Goal: Information Seeking & Learning: Find specific page/section

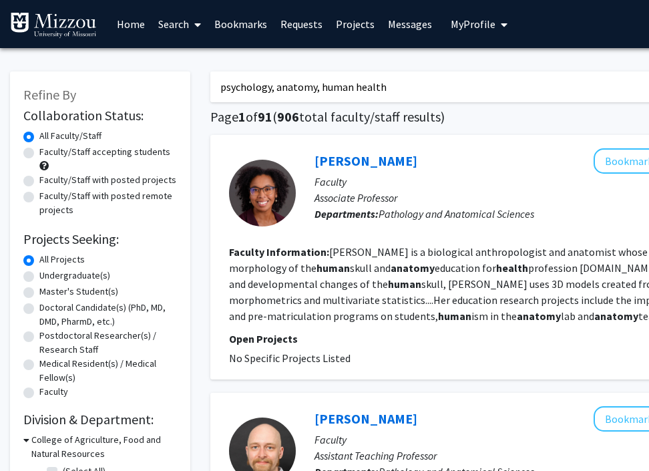
click at [245, 16] on link "Bookmarks" at bounding box center [241, 24] width 66 height 47
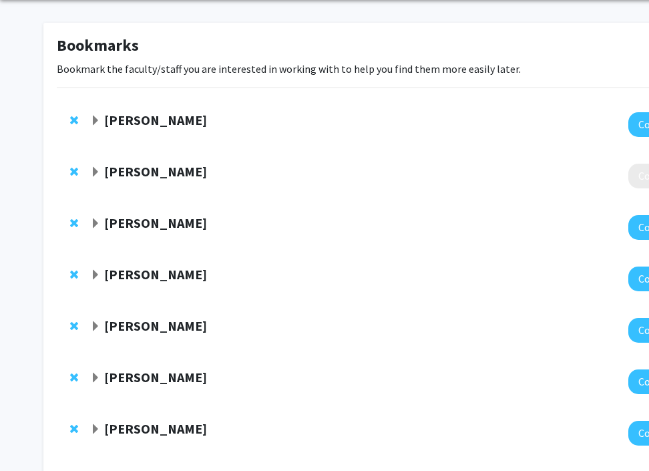
scroll to position [274, 0]
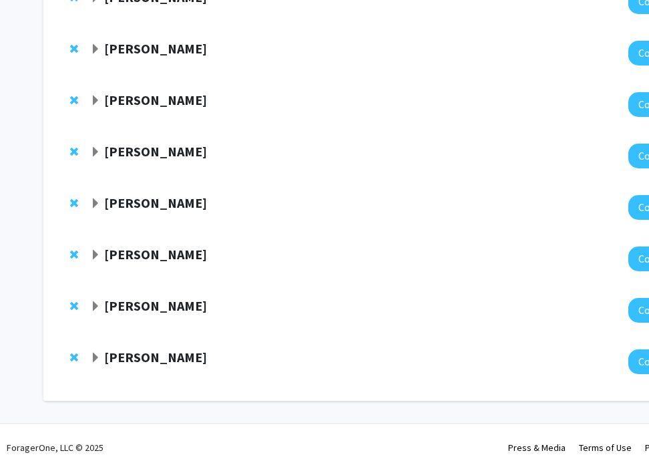
click at [94, 359] on span "Expand Tim Luisi Bookmark" at bounding box center [95, 357] width 11 height 11
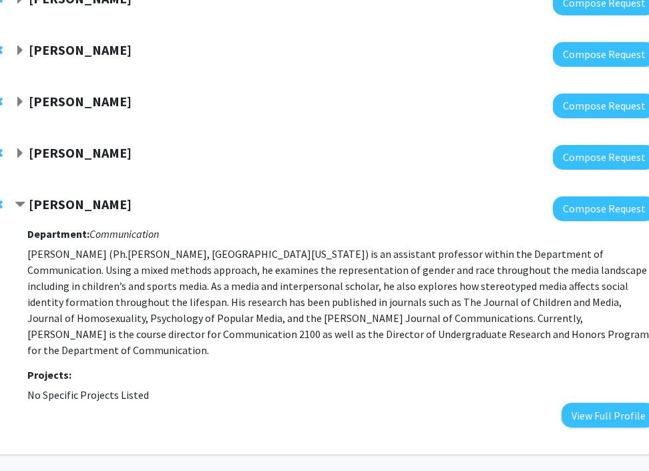
scroll to position [427, 77]
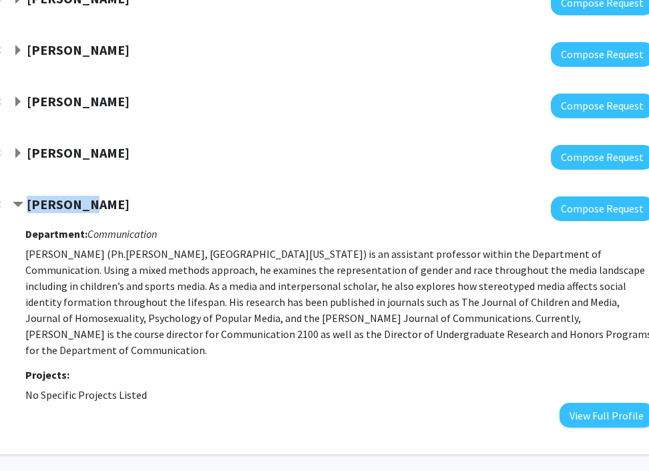
drag, startPoint x: 92, startPoint y: 203, endPoint x: 29, endPoint y: 204, distance: 62.8
click at [29, 204] on div "[PERSON_NAME]" at bounding box center [157, 204] width 288 height 17
drag, startPoint x: 159, startPoint y: 234, endPoint x: 27, endPoint y: 204, distance: 135.7
click at [27, 204] on div "[PERSON_NAME] Compose Request Department: Communication [PERSON_NAME] (Ph.[PERS…" at bounding box center [333, 311] width 641 height 231
copy div "[PERSON_NAME] Compose Request Department: Communication"
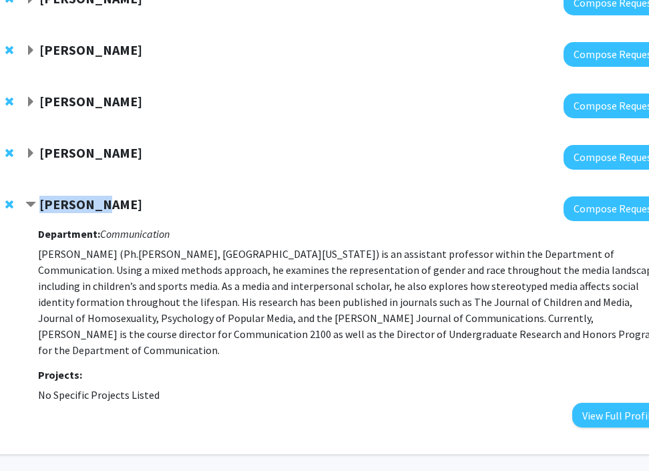
scroll to position [427, 63]
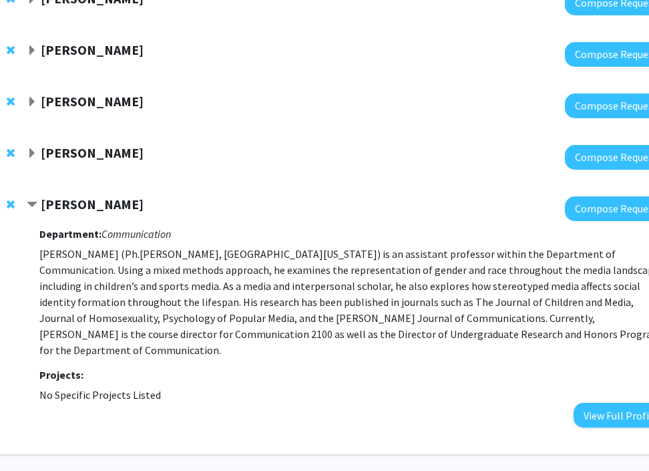
click at [30, 49] on span "Expand Willie Mack Bookmark" at bounding box center [32, 50] width 11 height 11
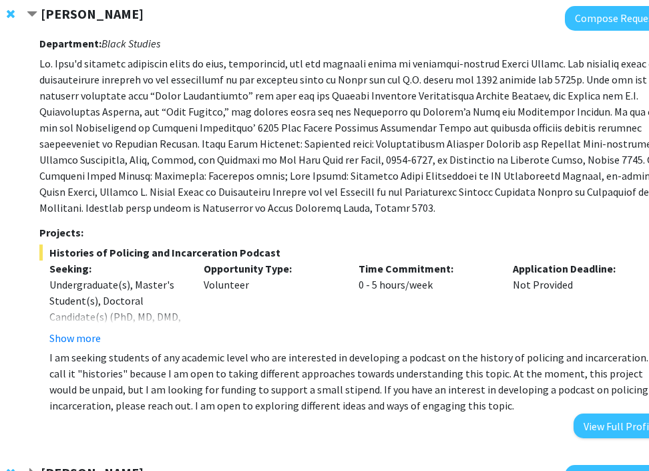
scroll to position [447, 63]
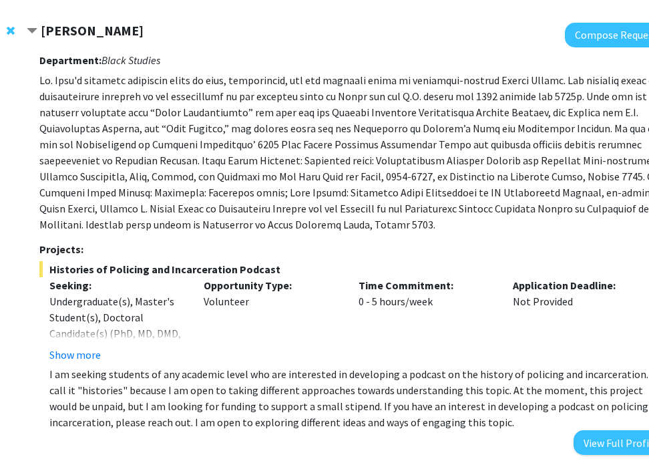
drag, startPoint x: 43, startPoint y: 32, endPoint x: 163, endPoint y: 64, distance: 123.7
click at [163, 64] on div "[PERSON_NAME] Compose Request Department: Black Studies Projects: Histories of …" at bounding box center [347, 239] width 641 height 432
copy div "[PERSON_NAME] Compose Request Department: Black Studies"
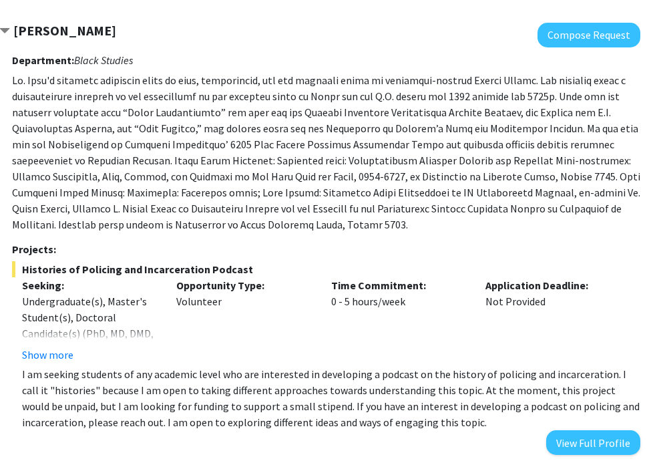
scroll to position [447, 95]
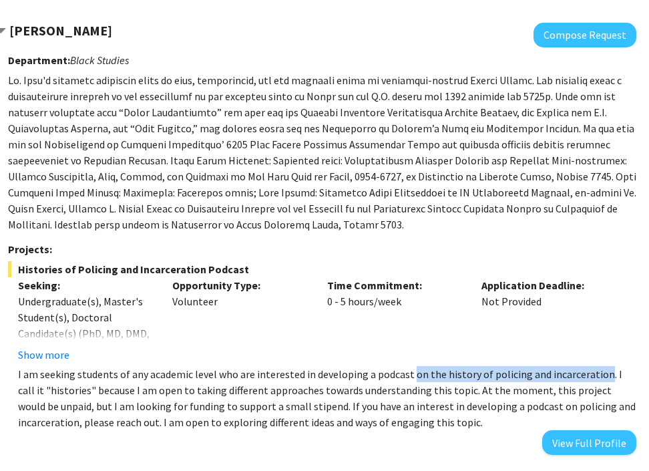
drag, startPoint x: 407, startPoint y: 374, endPoint x: 598, endPoint y: 373, distance: 190.9
click at [598, 373] on p "I am seeking students of any academic level who are interested in developing a …" at bounding box center [327, 398] width 618 height 64
copy p "on the history of policing and incarceration"
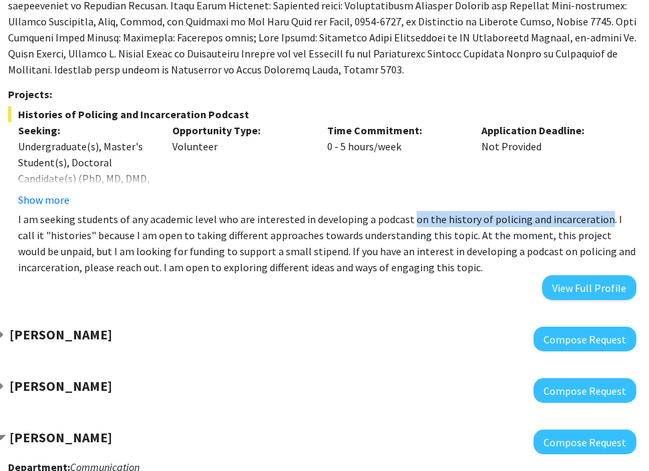
scroll to position [641, 95]
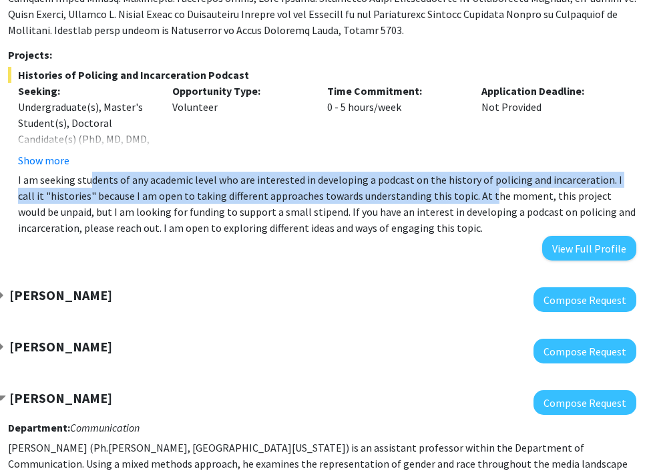
drag, startPoint x: 87, startPoint y: 186, endPoint x: 469, endPoint y: 199, distance: 382.1
click at [469, 199] on p "I am seeking students of any academic level who are interested in developing a …" at bounding box center [327, 204] width 618 height 64
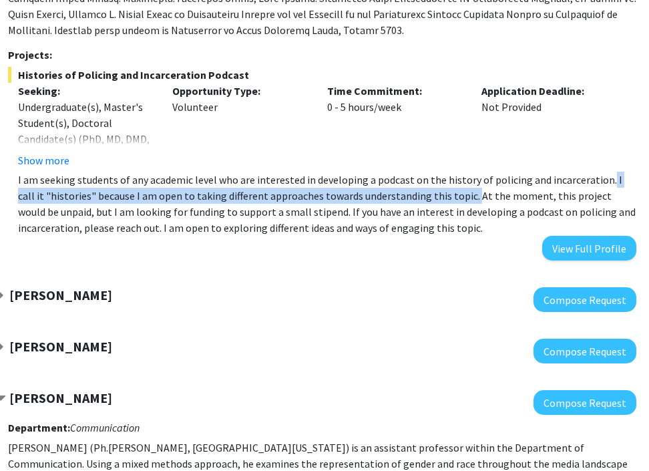
drag, startPoint x: 599, startPoint y: 178, endPoint x: 442, endPoint y: 190, distance: 158.0
click at [442, 190] on p "I am seeking students of any academic level who are interested in developing a …" at bounding box center [327, 204] width 618 height 64
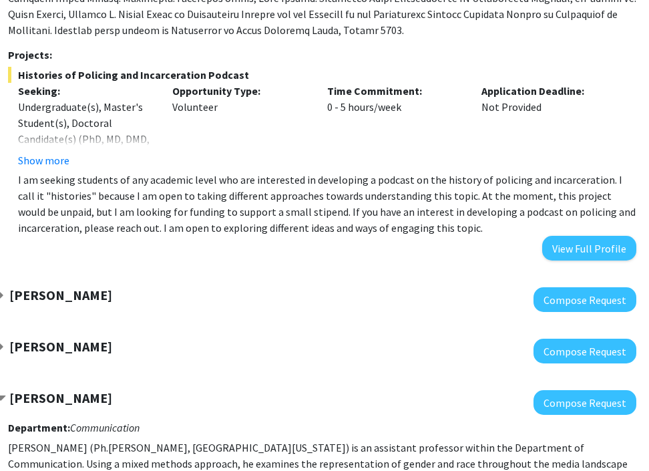
click at [432, 194] on p "I am seeking students of any academic level who are interested in developing a …" at bounding box center [327, 204] width 618 height 64
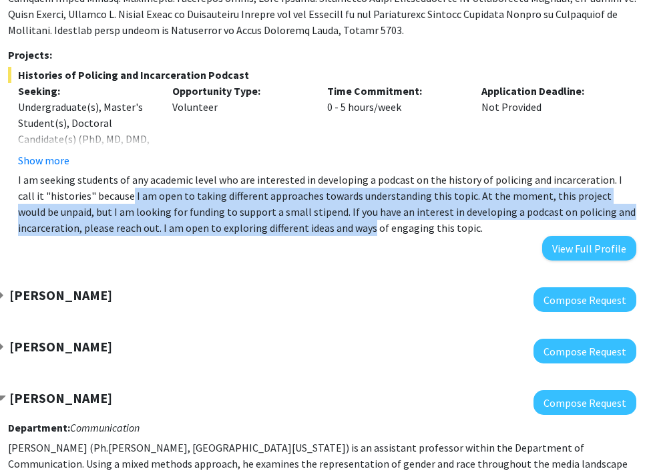
drag, startPoint x: 105, startPoint y: 197, endPoint x: 368, endPoint y: 229, distance: 265.0
click at [368, 229] on p "I am seeking students of any academic level who are interested in developing a …" at bounding box center [327, 204] width 618 height 64
drag, startPoint x: 368, startPoint y: 229, endPoint x: 259, endPoint y: 190, distance: 115.7
click at [259, 190] on p "I am seeking students of any academic level who are interested in developing a …" at bounding box center [327, 204] width 618 height 64
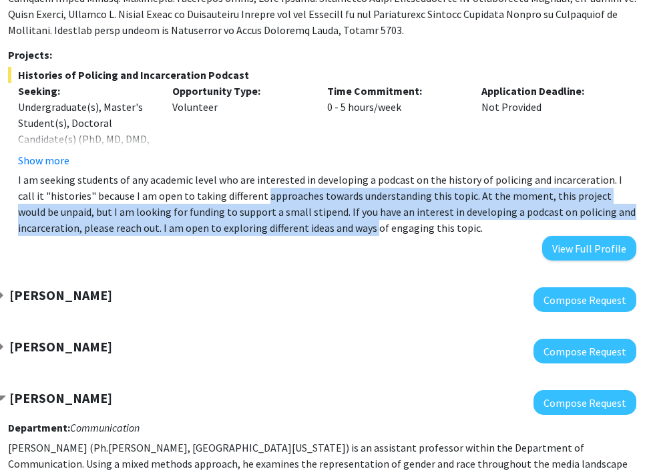
click at [259, 190] on p "I am seeking students of any academic level who are interested in developing a …" at bounding box center [327, 204] width 618 height 64
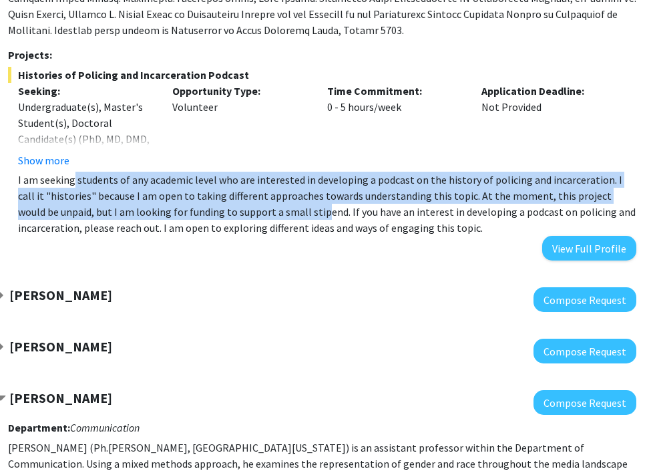
drag, startPoint x: 74, startPoint y: 183, endPoint x: 281, endPoint y: 210, distance: 208.7
click at [281, 210] on p "I am seeking students of any academic level who are interested in developing a …" at bounding box center [327, 204] width 618 height 64
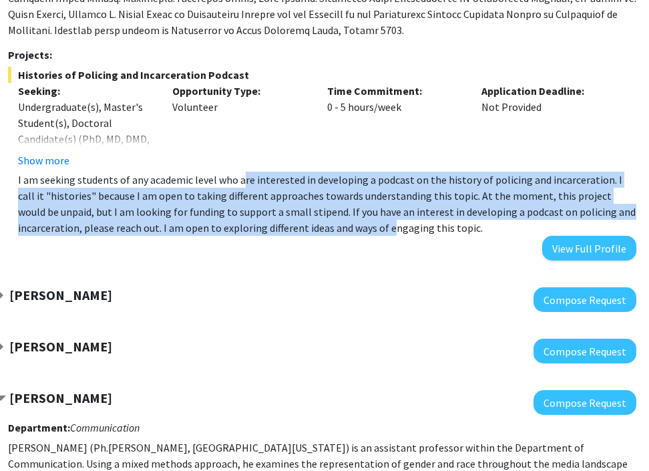
drag, startPoint x: 238, startPoint y: 186, endPoint x: 386, endPoint y: 222, distance: 151.7
click at [386, 222] on p "I am seeking students of any academic level who are interested in developing a …" at bounding box center [327, 204] width 618 height 64
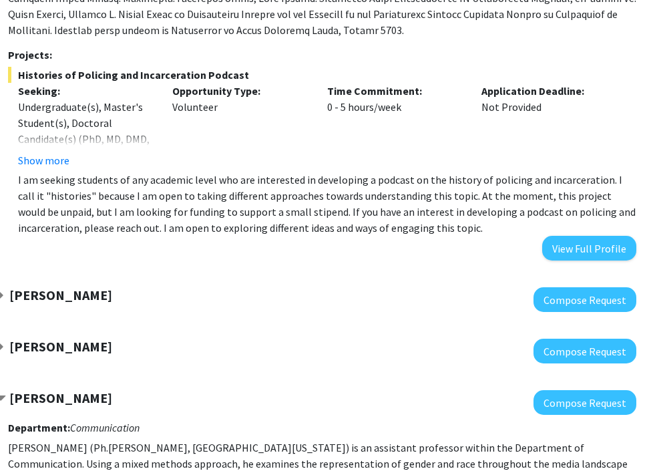
click at [297, 197] on p "I am seeking students of any academic level who are interested in developing a …" at bounding box center [327, 204] width 618 height 64
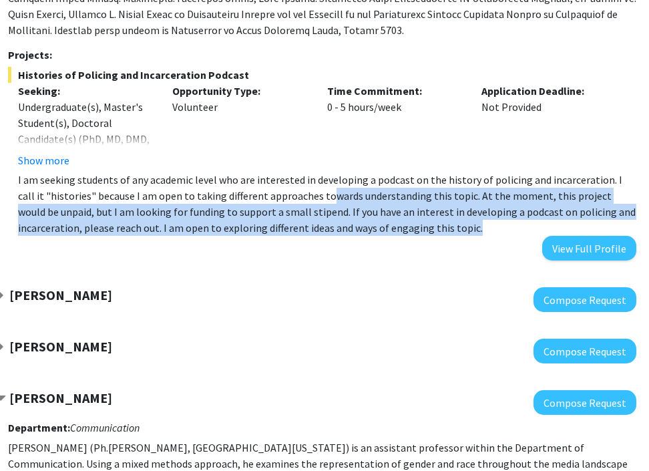
drag, startPoint x: 296, startPoint y: 204, endPoint x: 480, endPoint y: 240, distance: 187.9
click at [480, 240] on div "Department: Black Studies Projects: Histories of Policing and Incarceration Pod…" at bounding box center [322, 56] width 628 height 407
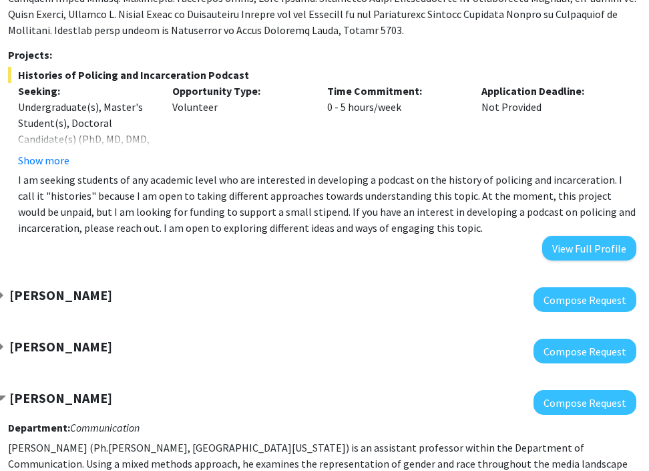
click at [423, 210] on p "I am seeking students of any academic level who are interested in developing a …" at bounding box center [327, 204] width 618 height 64
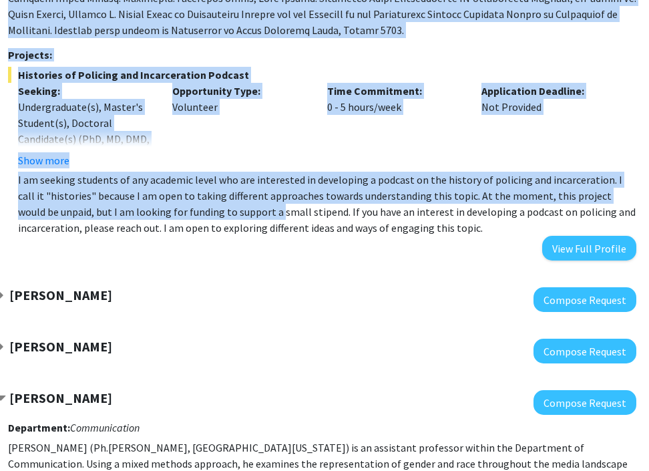
drag, startPoint x: 236, startPoint y: 212, endPoint x: 365, endPoint y: 270, distance: 141.9
click at [365, 270] on div "[PERSON_NAME] Compose Request Department: Black Studies Projects: Histories of …" at bounding box center [306, 44] width 688 height 459
click at [270, 189] on p "I am seeking students of any academic level who are interested in developing a …" at bounding box center [327, 204] width 618 height 64
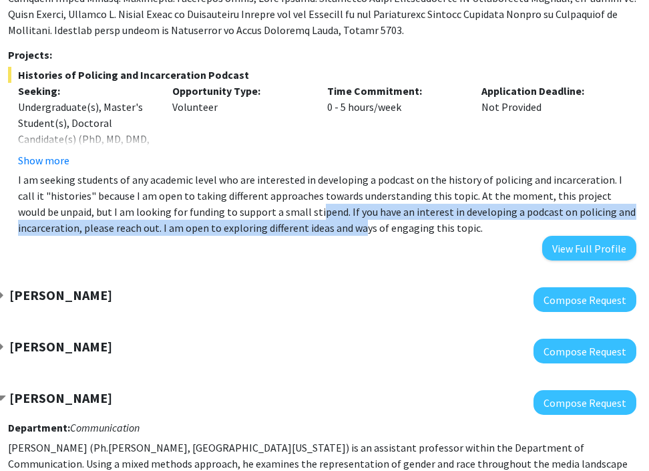
drag, startPoint x: 276, startPoint y: 214, endPoint x: 358, endPoint y: 234, distance: 84.5
click at [358, 234] on p "I am seeking students of any academic level who are interested in developing a …" at bounding box center [327, 204] width 618 height 64
click at [359, 204] on p "I am seeking students of any academic level who are interested in developing a …" at bounding box center [327, 204] width 618 height 64
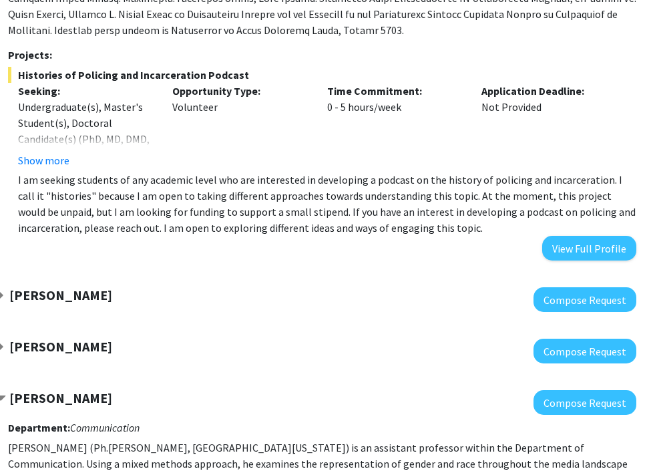
click at [122, 182] on p "I am seeking students of any academic level who are interested in developing a …" at bounding box center [327, 204] width 618 height 64
click at [144, 192] on p "I am seeking students of any academic level who are interested in developing a …" at bounding box center [327, 204] width 618 height 64
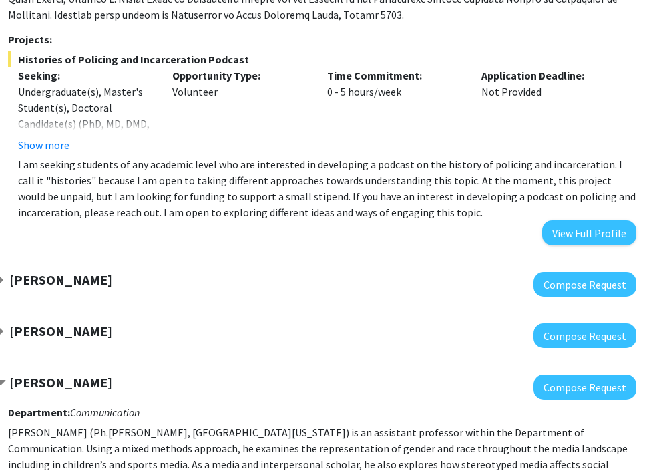
scroll to position [607, 95]
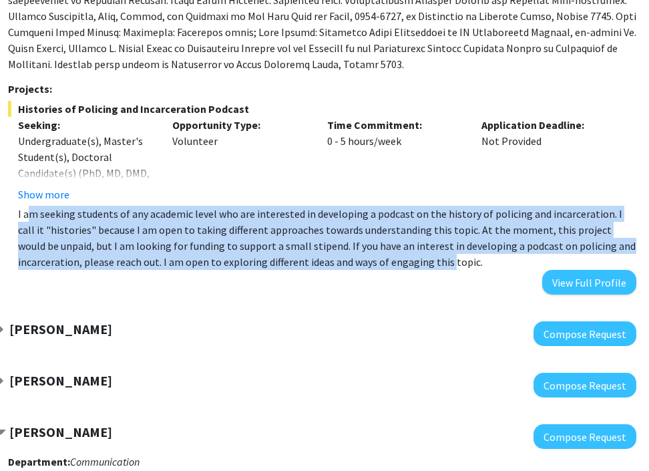
drag, startPoint x: 32, startPoint y: 213, endPoint x: 446, endPoint y: 261, distance: 416.7
click at [446, 261] on p "I am seeking students of any academic level who are interested in developing a …" at bounding box center [327, 238] width 618 height 64
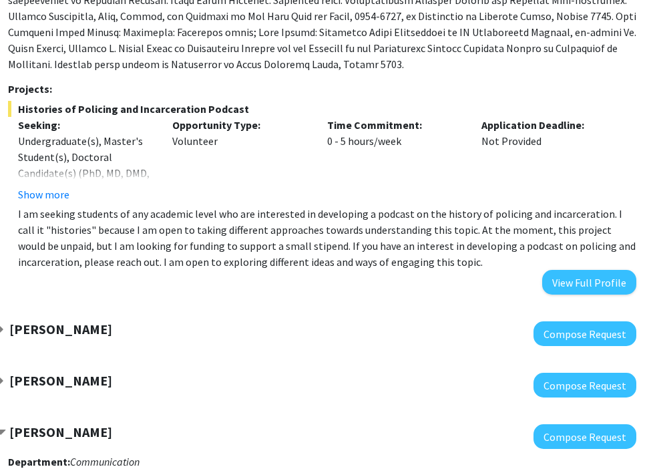
click at [457, 267] on p "I am seeking students of any academic level who are interested in developing a …" at bounding box center [327, 238] width 618 height 64
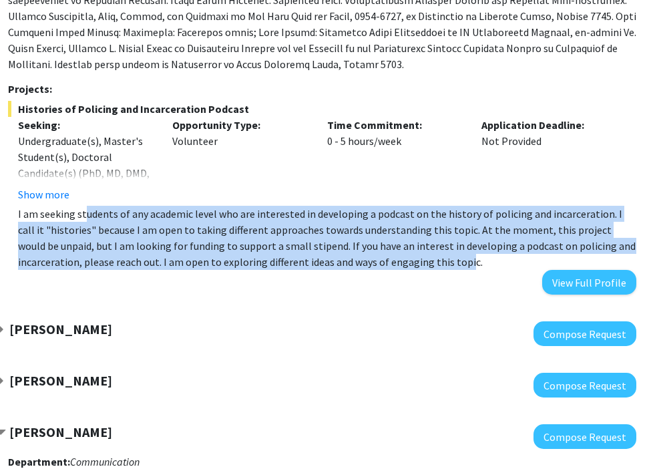
drag, startPoint x: 461, startPoint y: 266, endPoint x: 83, endPoint y: 214, distance: 381.4
click at [83, 214] on p "I am seeking students of any academic level who are interested in developing a …" at bounding box center [327, 238] width 618 height 64
drag, startPoint x: 41, startPoint y: 214, endPoint x: 449, endPoint y: 259, distance: 410.3
click at [449, 259] on p "I am seeking students of any academic level who are interested in developing a …" at bounding box center [327, 238] width 618 height 64
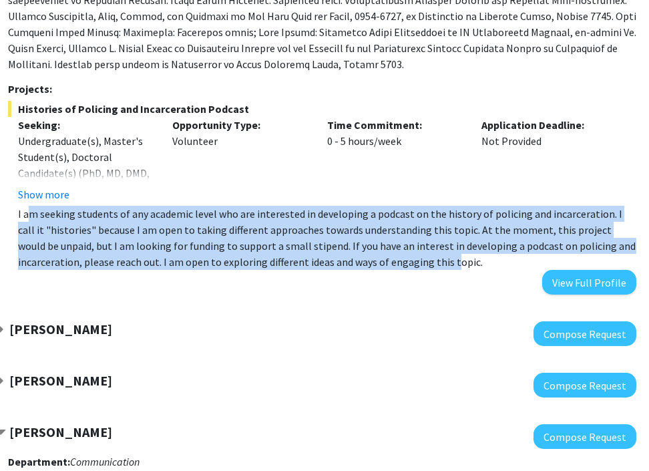
click at [449, 259] on p "I am seeking students of any academic level who are interested in developing a …" at bounding box center [327, 238] width 618 height 64
drag, startPoint x: 449, startPoint y: 259, endPoint x: 48, endPoint y: 215, distance: 403.6
click at [48, 215] on p "I am seeking students of any academic level who are interested in developing a …" at bounding box center [327, 238] width 618 height 64
drag, startPoint x: 31, startPoint y: 215, endPoint x: 453, endPoint y: 264, distance: 424.1
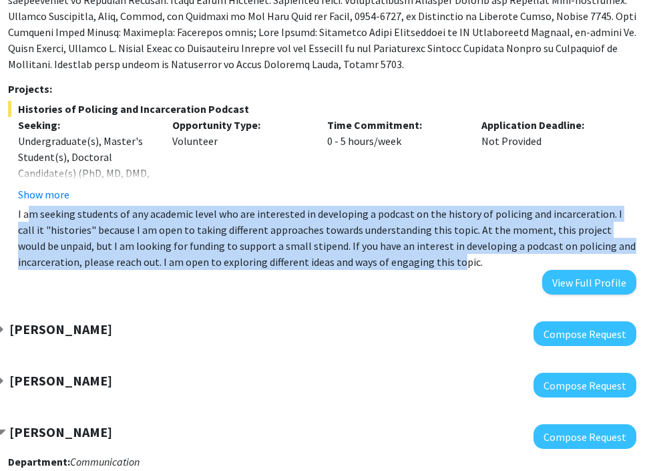
click at [453, 264] on p "I am seeking students of any academic level who are interested in developing a …" at bounding box center [327, 238] width 618 height 64
click at [340, 220] on p "I am seeking students of any academic level who are interested in developing a …" at bounding box center [327, 238] width 618 height 64
drag, startPoint x: 460, startPoint y: 260, endPoint x: 51, endPoint y: 208, distance: 412.5
click at [51, 208] on p "I am seeking students of any academic level who are interested in developing a …" at bounding box center [327, 238] width 618 height 64
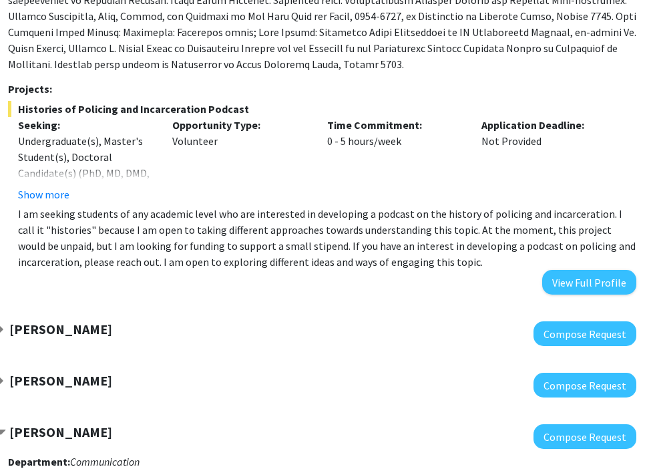
click at [124, 211] on p "I am seeking students of any academic level who are interested in developing a …" at bounding box center [327, 238] width 618 height 64
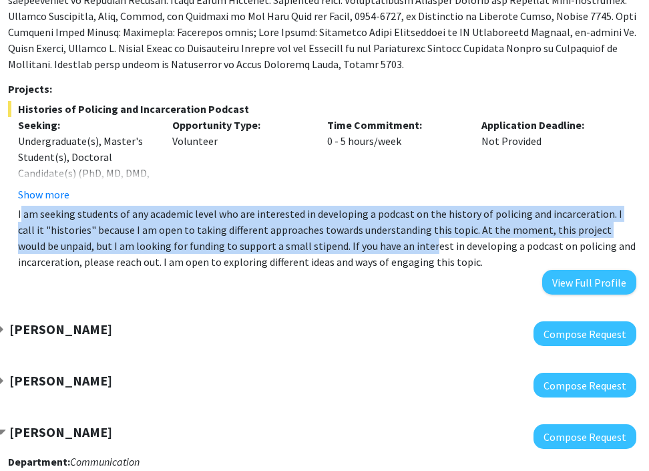
drag, startPoint x: 19, startPoint y: 208, endPoint x: 383, endPoint y: 242, distance: 365.4
click at [383, 242] on p "I am seeking students of any academic level who are interested in developing a …" at bounding box center [327, 238] width 618 height 64
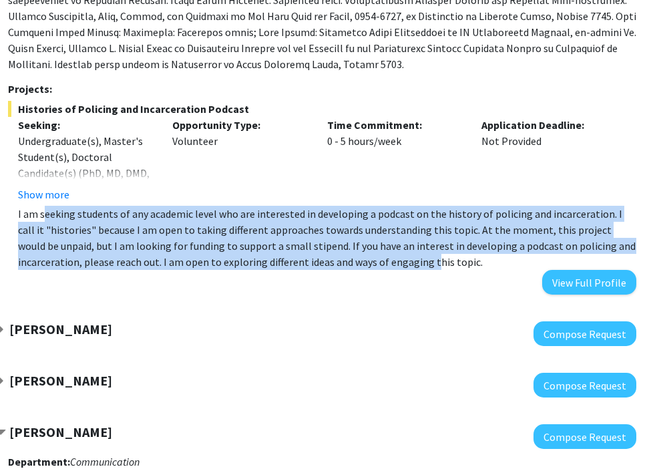
drag, startPoint x: 431, startPoint y: 262, endPoint x: 41, endPoint y: 208, distance: 393.6
click at [41, 208] on p "I am seeking students of any academic level who are interested in developing a …" at bounding box center [327, 238] width 618 height 64
click at [46, 212] on p "I am seeking students of any academic level who are interested in developing a …" at bounding box center [327, 238] width 618 height 64
drag, startPoint x: 32, startPoint y: 212, endPoint x: 436, endPoint y: 253, distance: 405.9
click at [436, 253] on p "I am seeking students of any academic level who are interested in developing a …" at bounding box center [327, 238] width 618 height 64
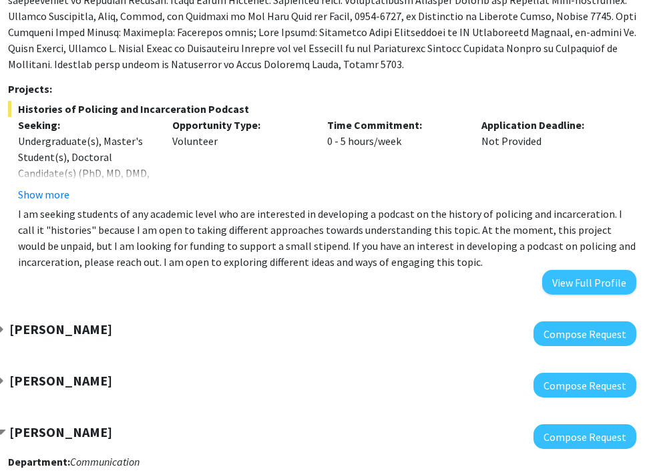
click at [445, 256] on p "I am seeking students of any academic level who are interested in developing a …" at bounding box center [327, 238] width 618 height 64
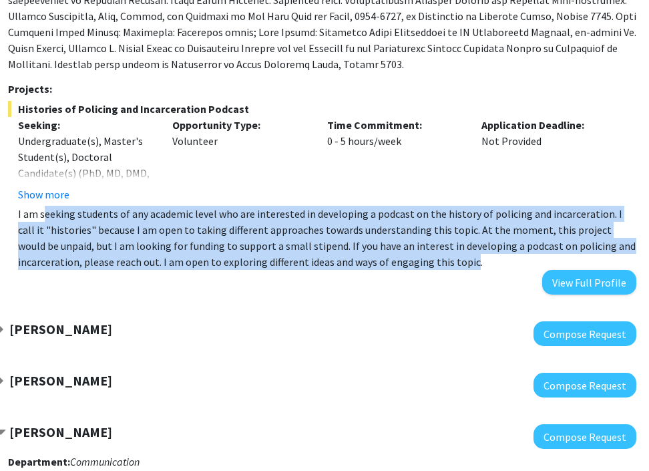
drag, startPoint x: 467, startPoint y: 262, endPoint x: 44, endPoint y: 216, distance: 425.0
click at [44, 216] on p "I am seeking students of any academic level who are interested in developing a …" at bounding box center [327, 238] width 618 height 64
drag, startPoint x: 44, startPoint y: 216, endPoint x: 454, endPoint y: 265, distance: 412.8
click at [454, 265] on p "I am seeking students of any academic level who are interested in developing a …" at bounding box center [327, 238] width 618 height 64
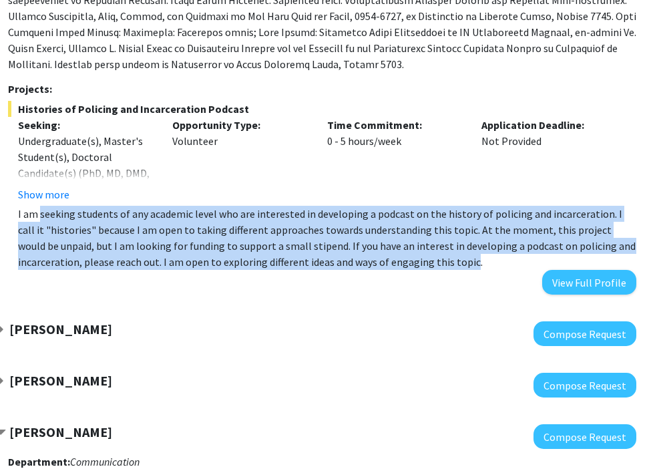
drag, startPoint x: 454, startPoint y: 265, endPoint x: 57, endPoint y: 216, distance: 399.6
click at [57, 216] on p "I am seeking students of any academic level who are interested in developing a …" at bounding box center [327, 238] width 618 height 64
drag, startPoint x: 16, startPoint y: 217, endPoint x: 493, endPoint y: 282, distance: 481.0
click at [493, 282] on div "Department: Black Studies Projects: Histories of Policing and Incarceration Pod…" at bounding box center [322, 90] width 628 height 407
click at [71, 223] on p "I am seeking students of any academic level who are interested in developing a …" at bounding box center [327, 238] width 618 height 64
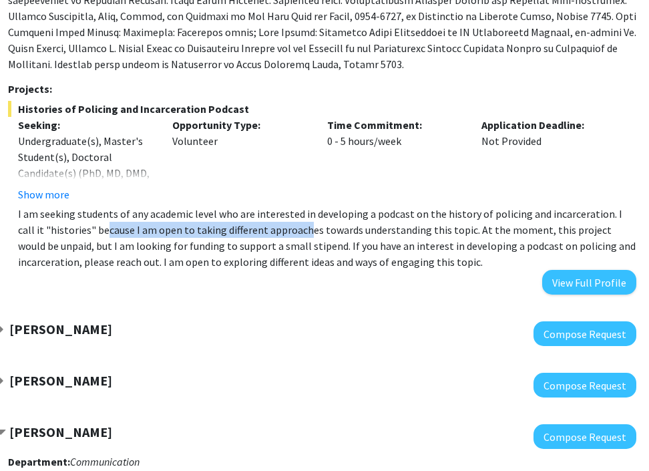
drag, startPoint x: 77, startPoint y: 230, endPoint x: 276, endPoint y: 230, distance: 198.9
click at [276, 230] on p "I am seeking students of any academic level who are interested in developing a …" at bounding box center [327, 238] width 618 height 64
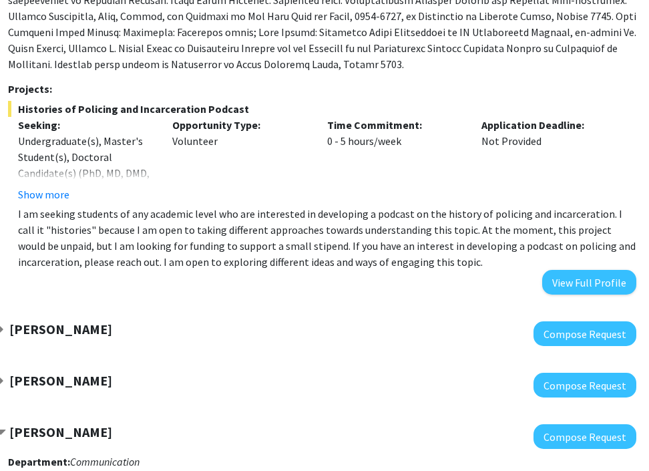
click at [283, 229] on p "I am seeking students of any academic level who are interested in developing a …" at bounding box center [327, 238] width 618 height 64
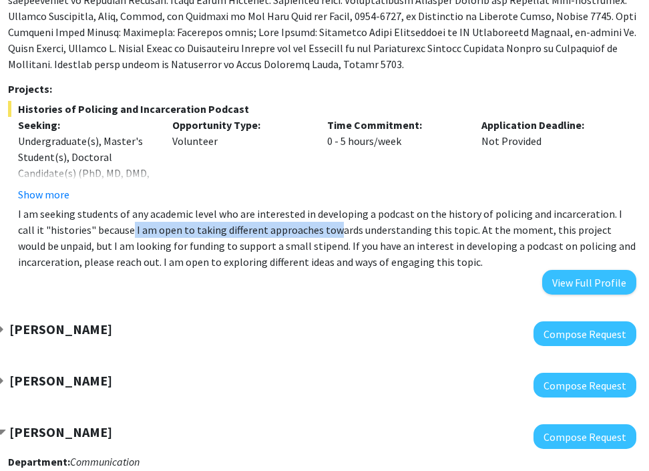
drag, startPoint x: 108, startPoint y: 227, endPoint x: 308, endPoint y: 228, distance: 200.3
click at [308, 228] on p "I am seeking students of any academic level who are interested in developing a …" at bounding box center [327, 238] width 618 height 64
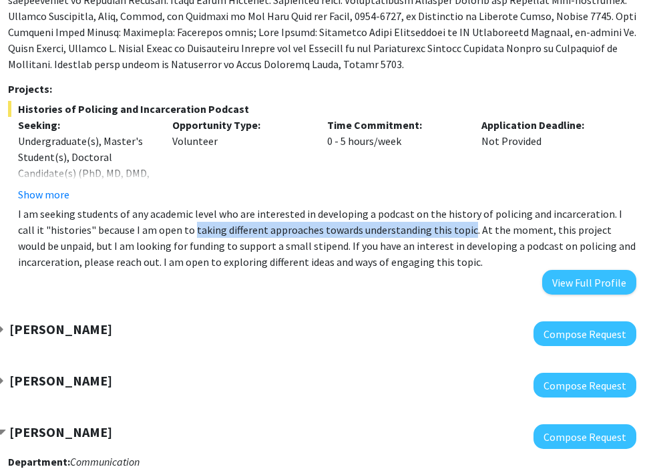
drag, startPoint x: 164, startPoint y: 230, endPoint x: 435, endPoint y: 227, distance: 271.1
click at [435, 227] on p "I am seeking students of any academic level who are interested in developing a …" at bounding box center [327, 238] width 618 height 64
copy p "taking different approaches towards understanding this topic"
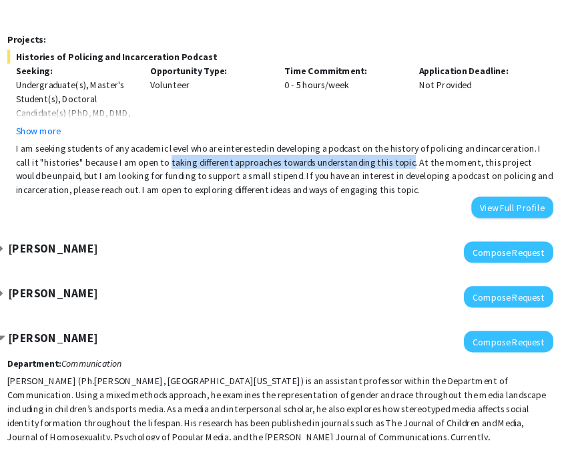
scroll to position [872, 95]
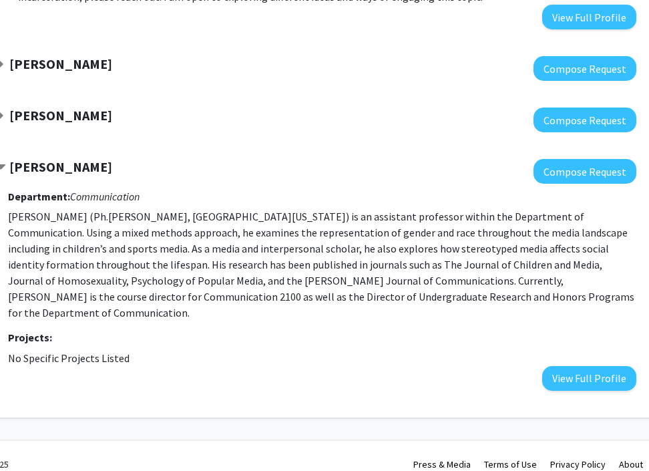
click at [344, 290] on p "[PERSON_NAME] (Ph.[PERSON_NAME], [GEOGRAPHIC_DATA][US_STATE]) is an assistant p…" at bounding box center [322, 264] width 628 height 112
drag, startPoint x: 273, startPoint y: 238, endPoint x: 385, endPoint y: 236, distance: 111.5
click at [385, 236] on p "[PERSON_NAME] (Ph.[PERSON_NAME], [GEOGRAPHIC_DATA][US_STATE]) is an assistant p…" at bounding box center [322, 264] width 628 height 112
click at [414, 240] on p "[PERSON_NAME] (Ph.[PERSON_NAME], [GEOGRAPHIC_DATA][US_STATE]) is an assistant p…" at bounding box center [322, 264] width 628 height 112
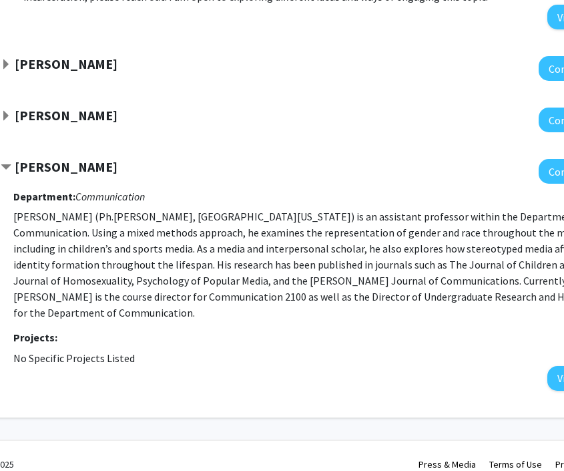
scroll to position [872, 91]
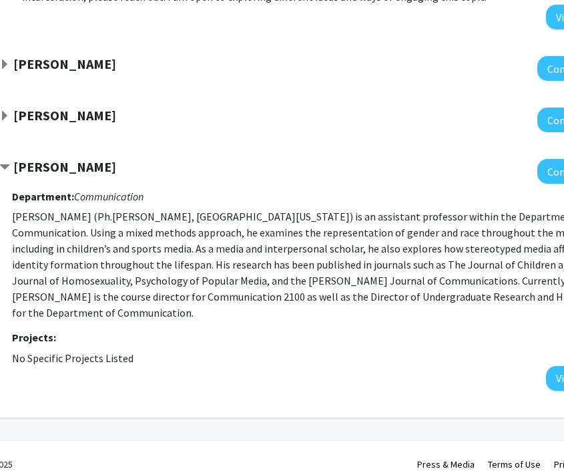
click at [114, 236] on p "[PERSON_NAME] (Ph.[PERSON_NAME], [GEOGRAPHIC_DATA][US_STATE]) is an assistant p…" at bounding box center [326, 264] width 628 height 112
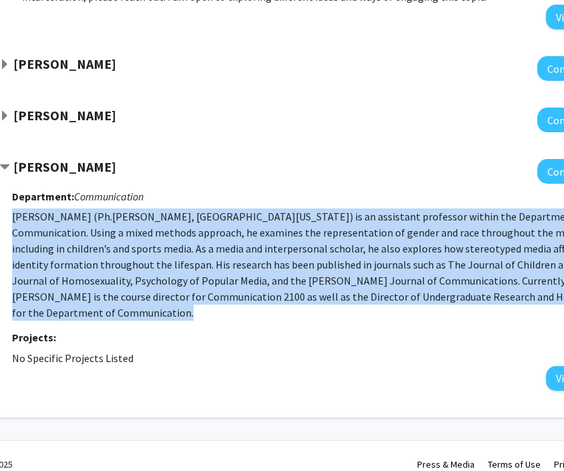
click at [111, 257] on p "[PERSON_NAME] (Ph.[PERSON_NAME], [GEOGRAPHIC_DATA][US_STATE]) is an assistant p…" at bounding box center [326, 264] width 628 height 112
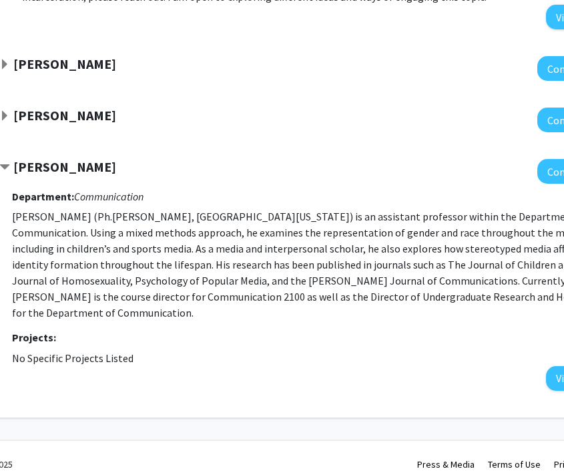
click at [111, 257] on p "[PERSON_NAME] (Ph.[PERSON_NAME], [GEOGRAPHIC_DATA][US_STATE]) is an assistant p…" at bounding box center [326, 264] width 628 height 112
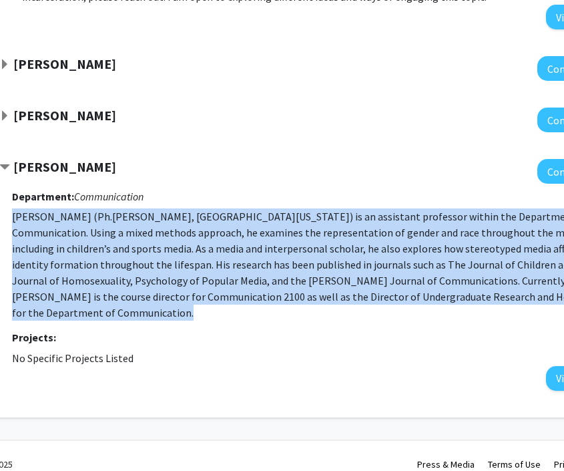
click at [232, 298] on p "[PERSON_NAME] (Ph.[PERSON_NAME], [GEOGRAPHIC_DATA][US_STATE]) is an assistant p…" at bounding box center [326, 264] width 628 height 112
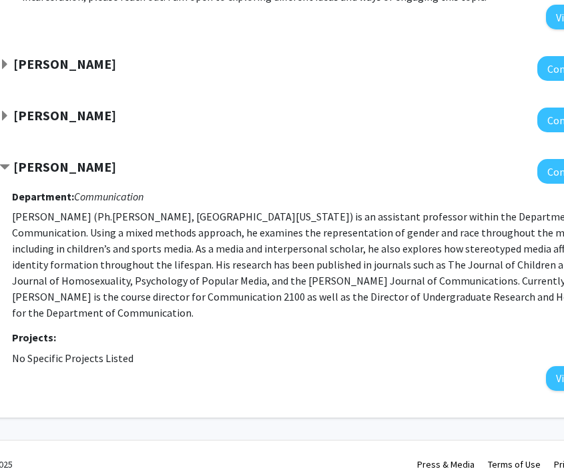
click at [232, 298] on p "[PERSON_NAME] (Ph.[PERSON_NAME], [GEOGRAPHIC_DATA][US_STATE]) is an assistant p…" at bounding box center [326, 264] width 628 height 112
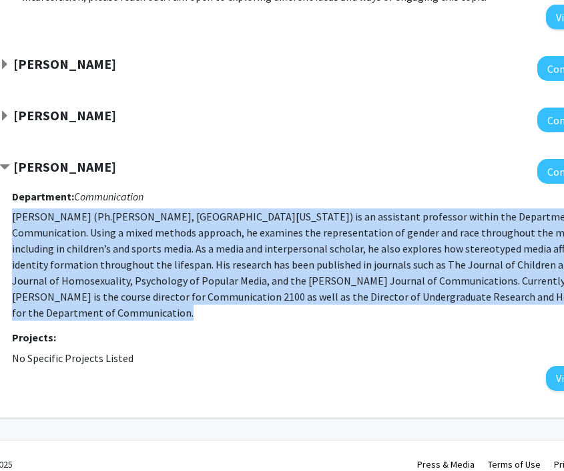
click at [210, 226] on p "[PERSON_NAME] (Ph.[PERSON_NAME], [GEOGRAPHIC_DATA][US_STATE]) is an assistant p…" at bounding box center [326, 264] width 628 height 112
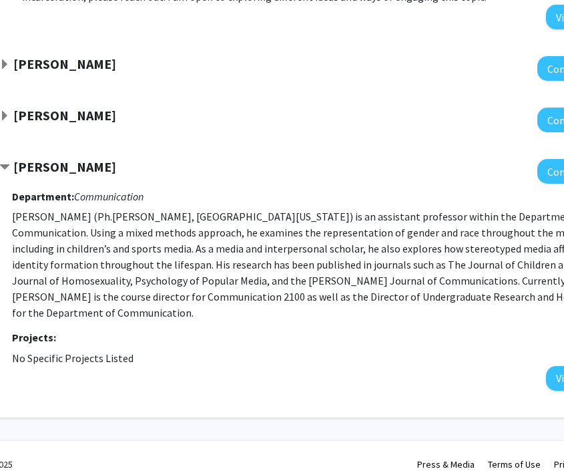
click at [210, 226] on p "[PERSON_NAME] (Ph.[PERSON_NAME], [GEOGRAPHIC_DATA][US_STATE]) is an assistant p…" at bounding box center [326, 264] width 628 height 112
click at [276, 329] on div "Department: Communication [PERSON_NAME] (Ph.[PERSON_NAME], [GEOGRAPHIC_DATA][US…" at bounding box center [326, 287] width 628 height 206
click at [267, 286] on p "[PERSON_NAME] (Ph.[PERSON_NAME], [GEOGRAPHIC_DATA][US_STATE]) is an assistant p…" at bounding box center [326, 264] width 628 height 112
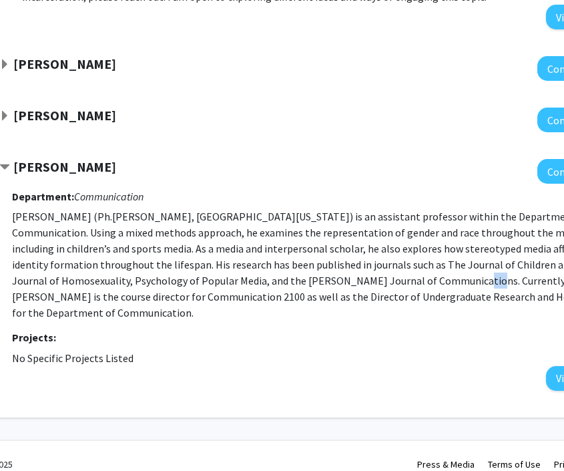
click at [267, 286] on p "[PERSON_NAME] (Ph.[PERSON_NAME], [GEOGRAPHIC_DATA][US_STATE]) is an assistant p…" at bounding box center [326, 264] width 628 height 112
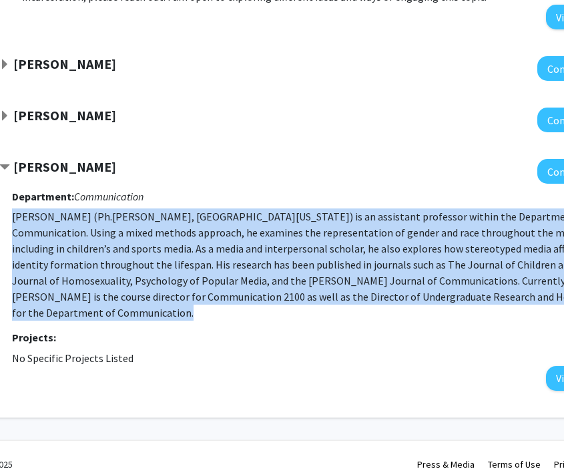
click at [123, 242] on p "[PERSON_NAME] (Ph.[PERSON_NAME], [GEOGRAPHIC_DATA][US_STATE]) is an assistant p…" at bounding box center [326, 264] width 628 height 112
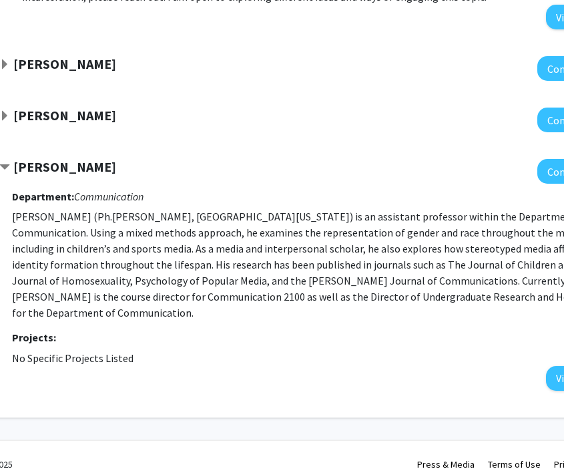
click at [123, 242] on p "[PERSON_NAME] (Ph.[PERSON_NAME], [GEOGRAPHIC_DATA][US_STATE]) is an assistant p…" at bounding box center [326, 264] width 628 height 112
click at [182, 273] on p "[PERSON_NAME] (Ph.[PERSON_NAME], [GEOGRAPHIC_DATA][US_STATE]) is an assistant p…" at bounding box center [326, 264] width 628 height 112
click at [110, 257] on p "[PERSON_NAME] (Ph.[PERSON_NAME], [GEOGRAPHIC_DATA][US_STATE]) is an assistant p…" at bounding box center [326, 264] width 628 height 112
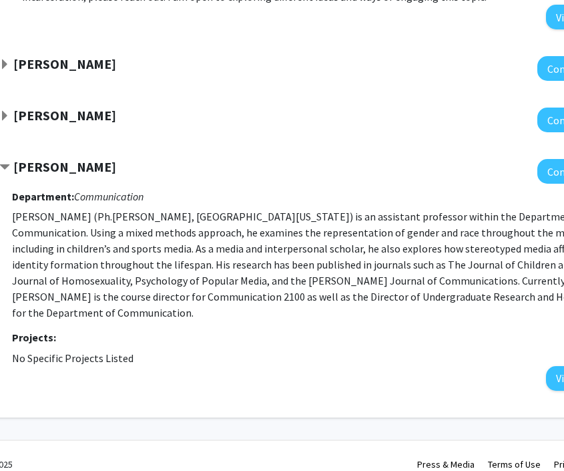
click at [228, 222] on p "[PERSON_NAME] (Ph.[PERSON_NAME], [GEOGRAPHIC_DATA][US_STATE]) is an assistant p…" at bounding box center [326, 264] width 628 height 112
click at [73, 228] on p "[PERSON_NAME] (Ph.[PERSON_NAME], [GEOGRAPHIC_DATA][US_STATE]) is an assistant p…" at bounding box center [326, 264] width 628 height 112
click at [304, 260] on p "[PERSON_NAME] (Ph.[PERSON_NAME], [GEOGRAPHIC_DATA][US_STATE]) is an assistant p…" at bounding box center [326, 264] width 628 height 112
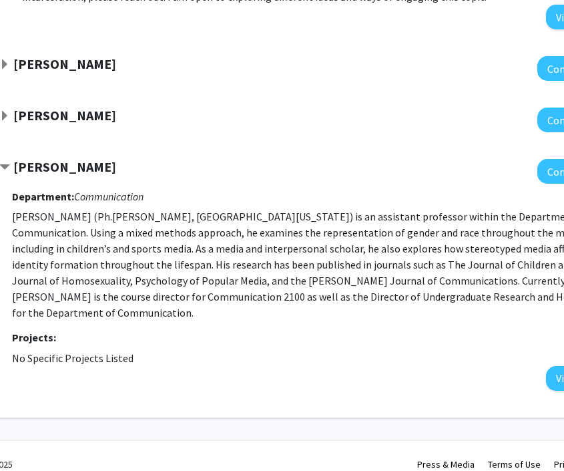
click at [304, 260] on p "[PERSON_NAME] (Ph.[PERSON_NAME], [GEOGRAPHIC_DATA][US_STATE]) is an assistant p…" at bounding box center [326, 264] width 628 height 112
click at [182, 244] on p "[PERSON_NAME] (Ph.[PERSON_NAME], [GEOGRAPHIC_DATA][US_STATE]) is an assistant p…" at bounding box center [326, 264] width 628 height 112
click at [95, 280] on p "[PERSON_NAME] (Ph.[PERSON_NAME], [GEOGRAPHIC_DATA][US_STATE]) is an assistant p…" at bounding box center [326, 264] width 628 height 112
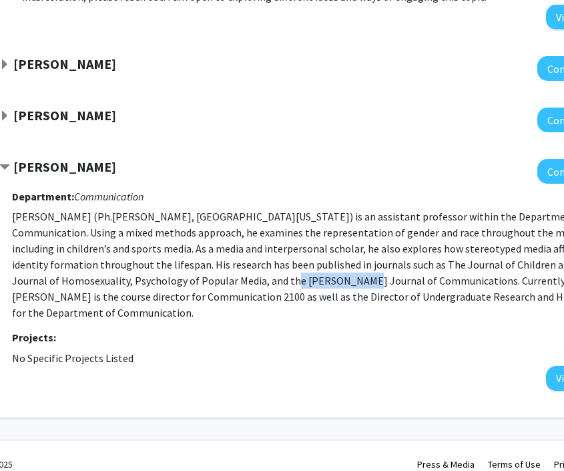
click at [69, 259] on p "[PERSON_NAME] (Ph.[PERSON_NAME], [GEOGRAPHIC_DATA][US_STATE]) is an assistant p…" at bounding box center [326, 264] width 628 height 112
click at [180, 255] on p "[PERSON_NAME] (Ph.[PERSON_NAME], [GEOGRAPHIC_DATA][US_STATE]) is an assistant p…" at bounding box center [326, 264] width 628 height 112
click at [161, 229] on p "[PERSON_NAME] (Ph.[PERSON_NAME], [GEOGRAPHIC_DATA][US_STATE]) is an assistant p…" at bounding box center [326, 264] width 628 height 112
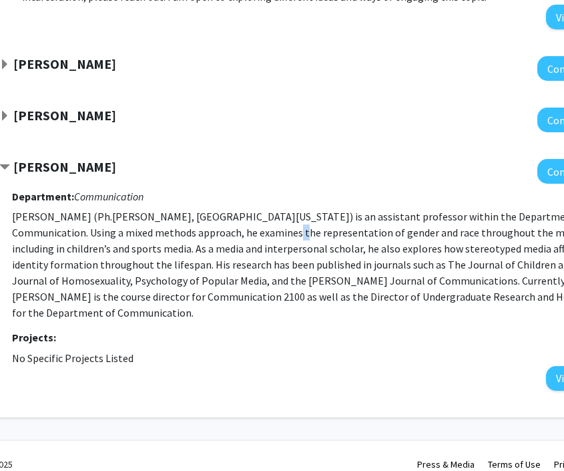
click at [300, 200] on h3 "Department: Communication" at bounding box center [326, 196] width 628 height 13
click at [190, 201] on h3 "Department: Communication" at bounding box center [326, 196] width 628 height 13
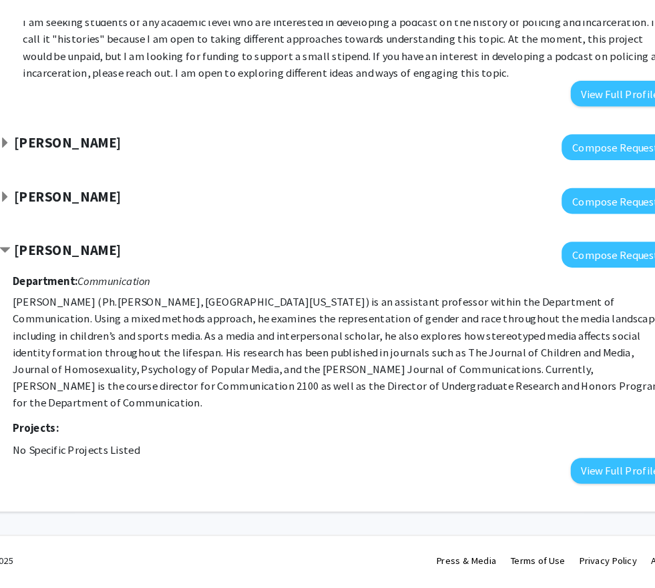
scroll to position [754, 91]
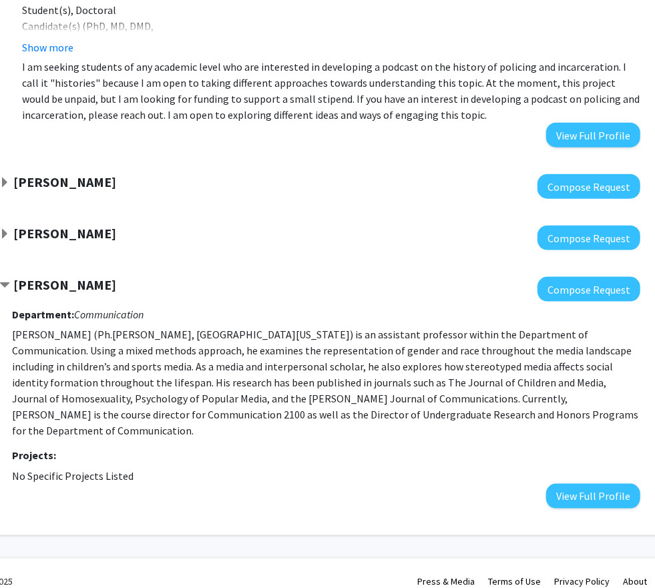
drag, startPoint x: 164, startPoint y: 377, endPoint x: 232, endPoint y: 383, distance: 69.0
click at [196, 377] on p "[PERSON_NAME] (Ph.[PERSON_NAME], [GEOGRAPHIC_DATA][US_STATE]) is an assistant p…" at bounding box center [326, 382] width 628 height 112
click at [199, 377] on p "[PERSON_NAME] (Ph.[PERSON_NAME], [GEOGRAPHIC_DATA][US_STATE]) is an assistant p…" at bounding box center [326, 382] width 628 height 112
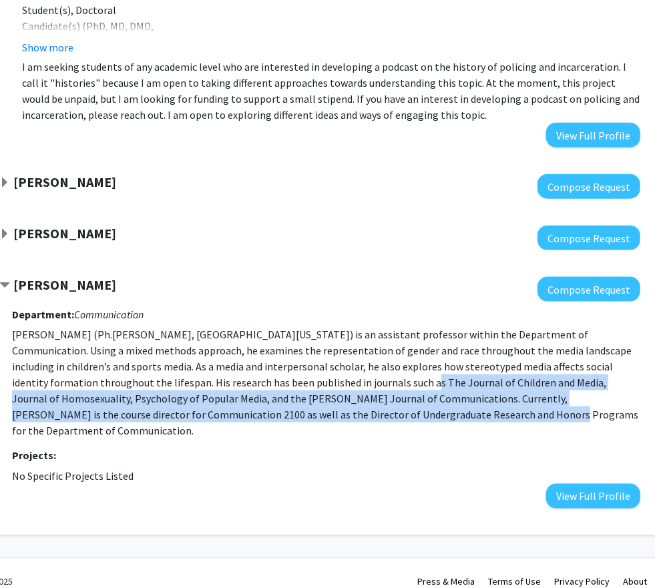
drag, startPoint x: 270, startPoint y: 413, endPoint x: 250, endPoint y: 384, distance: 35.0
click at [250, 384] on p "[PERSON_NAME] (Ph.[PERSON_NAME], [GEOGRAPHIC_DATA][US_STATE]) is an assistant p…" at bounding box center [326, 382] width 628 height 112
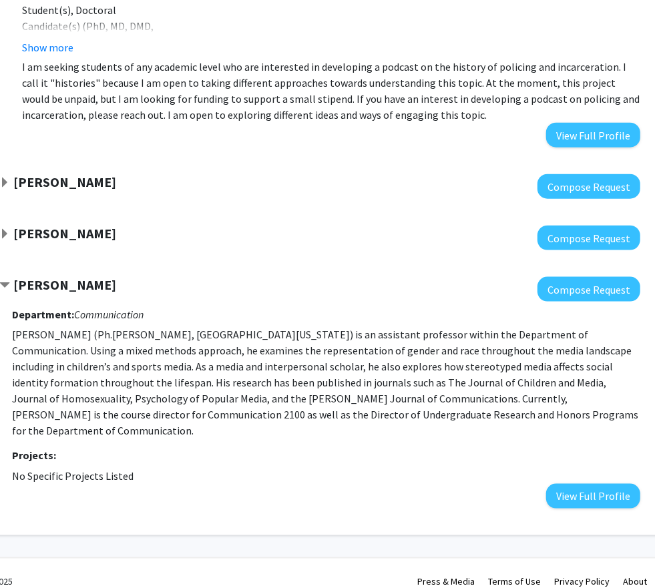
click at [192, 381] on p "[PERSON_NAME] (Ph.[PERSON_NAME], [GEOGRAPHIC_DATA][US_STATE]) is an assistant p…" at bounding box center [326, 382] width 628 height 112
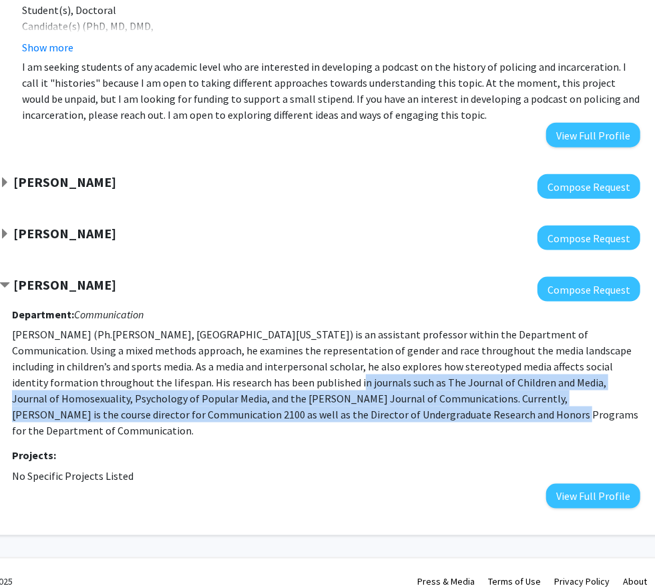
drag, startPoint x: 172, startPoint y: 381, endPoint x: 279, endPoint y: 410, distance: 110.6
click at [279, 410] on p "[PERSON_NAME] (Ph.[PERSON_NAME], [GEOGRAPHIC_DATA][US_STATE]) is an assistant p…" at bounding box center [326, 382] width 628 height 112
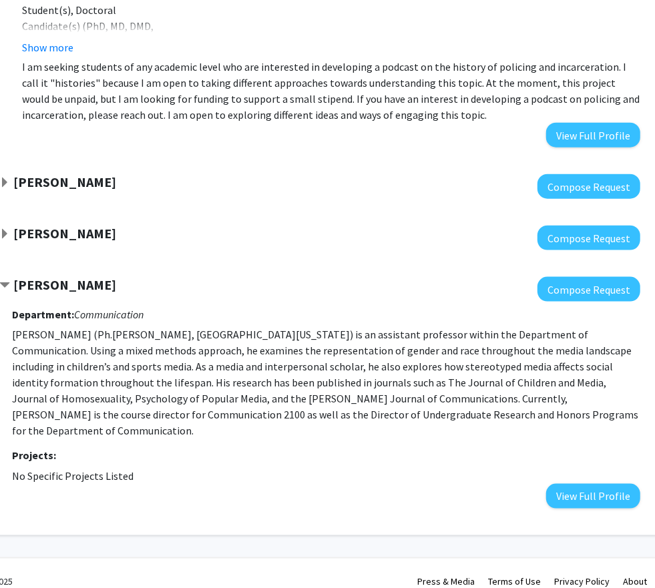
click at [288, 411] on p "[PERSON_NAME] (Ph.[PERSON_NAME], [GEOGRAPHIC_DATA][US_STATE]) is an assistant p…" at bounding box center [326, 382] width 628 height 112
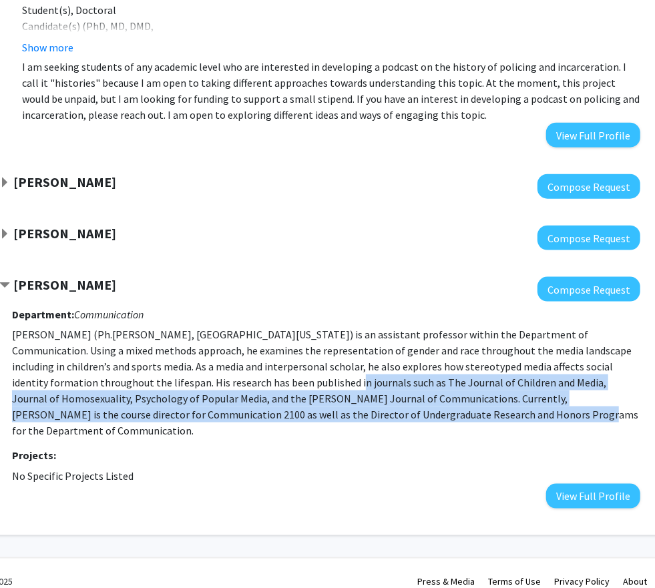
drag, startPoint x: 304, startPoint y: 411, endPoint x: 171, endPoint y: 384, distance: 135.5
click at [171, 384] on p "[PERSON_NAME] (Ph.[PERSON_NAME], [GEOGRAPHIC_DATA][US_STATE]) is an assistant p…" at bounding box center [326, 382] width 628 height 112
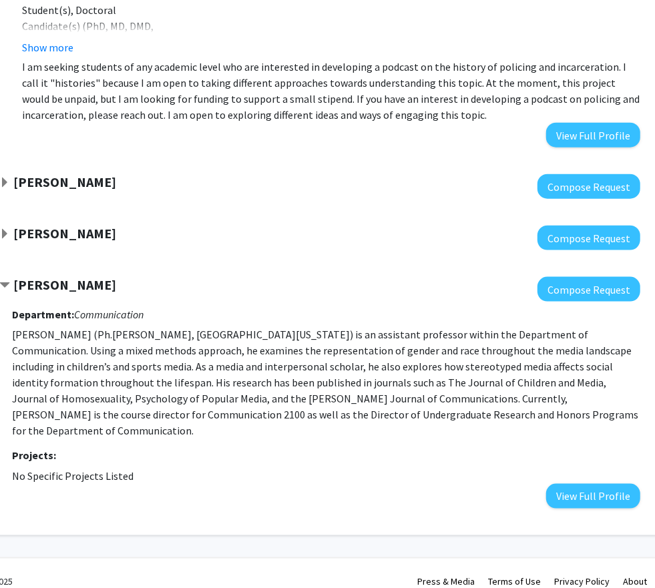
click at [166, 344] on p "[PERSON_NAME] (Ph.[PERSON_NAME], [GEOGRAPHIC_DATA][US_STATE]) is an assistant p…" at bounding box center [326, 382] width 628 height 112
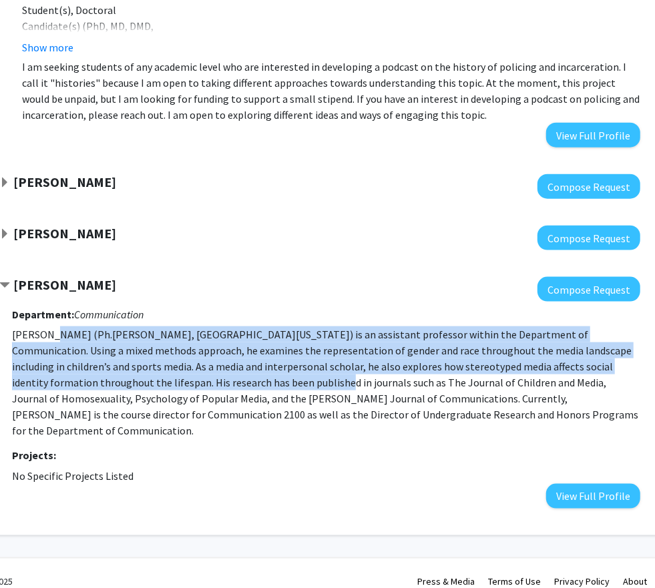
drag, startPoint x: 159, startPoint y: 379, endPoint x: 31, endPoint y: 332, distance: 135.8
click at [31, 332] on p "[PERSON_NAME] (Ph.[PERSON_NAME], [GEOGRAPHIC_DATA][US_STATE]) is an assistant p…" at bounding box center [326, 382] width 628 height 112
click at [74, 341] on p "[PERSON_NAME] (Ph.[PERSON_NAME], [GEOGRAPHIC_DATA][US_STATE]) is an assistant p…" at bounding box center [326, 382] width 628 height 112
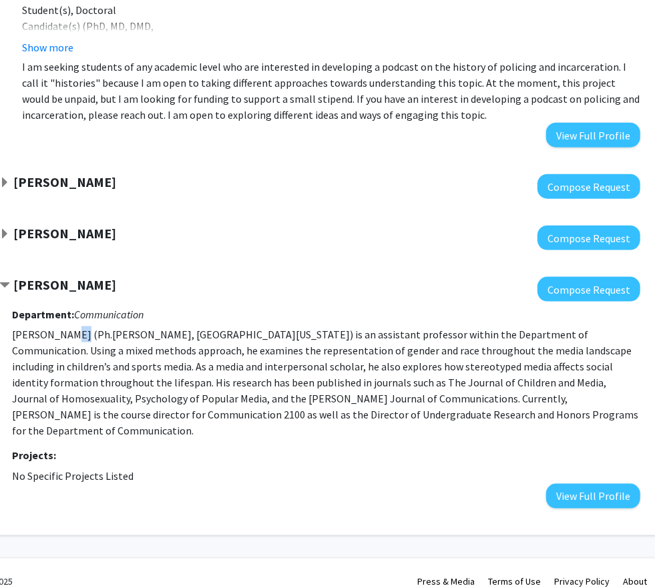
drag, startPoint x: 58, startPoint y: 338, endPoint x: 119, endPoint y: 352, distance: 62.3
click at [104, 349] on p "[PERSON_NAME] (Ph.[PERSON_NAME], [GEOGRAPHIC_DATA][US_STATE]) is an assistant p…" at bounding box center [326, 382] width 628 height 112
click at [133, 370] on p "[PERSON_NAME] (Ph.[PERSON_NAME], [GEOGRAPHIC_DATA][US_STATE]) is an assistant p…" at bounding box center [326, 382] width 628 height 112
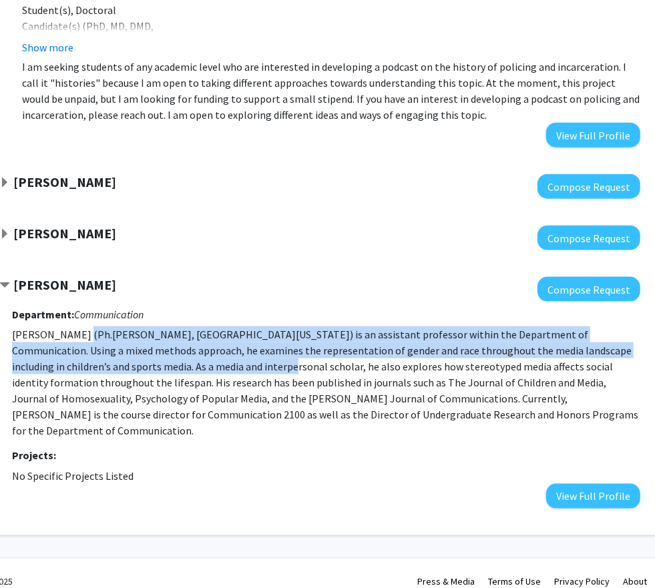
drag, startPoint x: 130, startPoint y: 370, endPoint x: 74, endPoint y: 329, distance: 68.8
click at [74, 329] on p "[PERSON_NAME] (Ph.[PERSON_NAME], [GEOGRAPHIC_DATA][US_STATE]) is an assistant p…" at bounding box center [326, 382] width 628 height 112
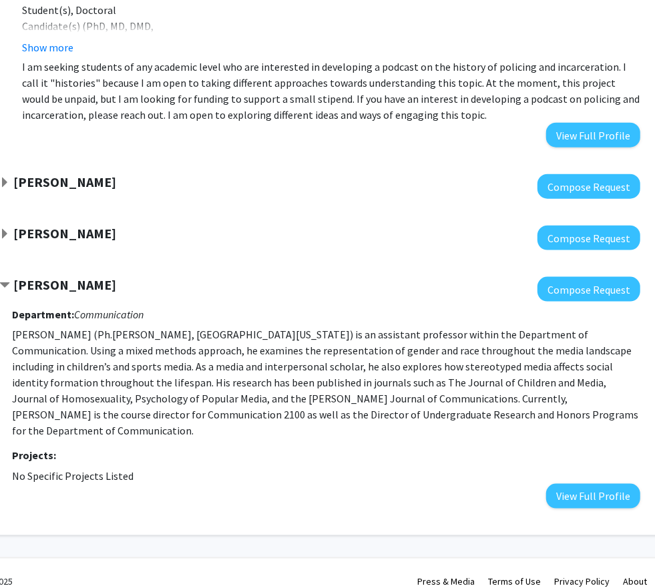
click at [119, 366] on p "[PERSON_NAME] (Ph.[PERSON_NAME], [GEOGRAPHIC_DATA][US_STATE]) is an assistant p…" at bounding box center [326, 382] width 628 height 112
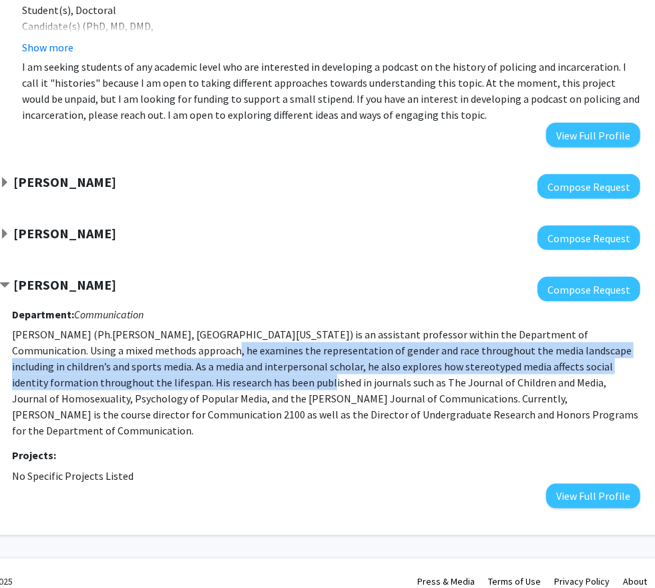
drag, startPoint x: 97, startPoint y: 352, endPoint x: 132, endPoint y: 375, distance: 42.0
click at [134, 375] on p "[PERSON_NAME] (Ph.[PERSON_NAME], [GEOGRAPHIC_DATA][US_STATE]) is an assistant p…" at bounding box center [326, 382] width 628 height 112
click at [132, 375] on p "[PERSON_NAME] (Ph.[PERSON_NAME], [GEOGRAPHIC_DATA][US_STATE]) is an assistant p…" at bounding box center [326, 382] width 628 height 112
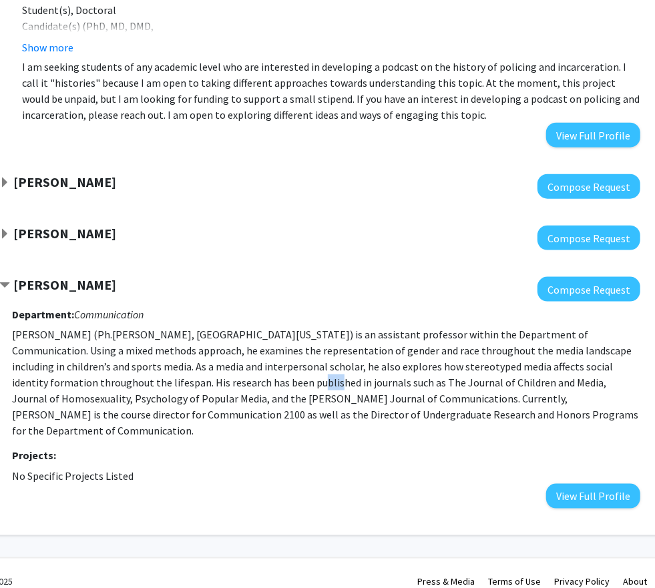
click at [132, 375] on p "[PERSON_NAME] (Ph.[PERSON_NAME], [GEOGRAPHIC_DATA][US_STATE]) is an assistant p…" at bounding box center [326, 382] width 628 height 112
drag, startPoint x: 137, startPoint y: 377, endPoint x: 131, endPoint y: 371, distance: 8.5
click at [134, 375] on p "[PERSON_NAME] (Ph.[PERSON_NAME], [GEOGRAPHIC_DATA][US_STATE]) is an assistant p…" at bounding box center [326, 382] width 628 height 112
click at [128, 367] on p "[PERSON_NAME] (Ph.[PERSON_NAME], [GEOGRAPHIC_DATA][US_STATE]) is an assistant p…" at bounding box center [326, 382] width 628 height 112
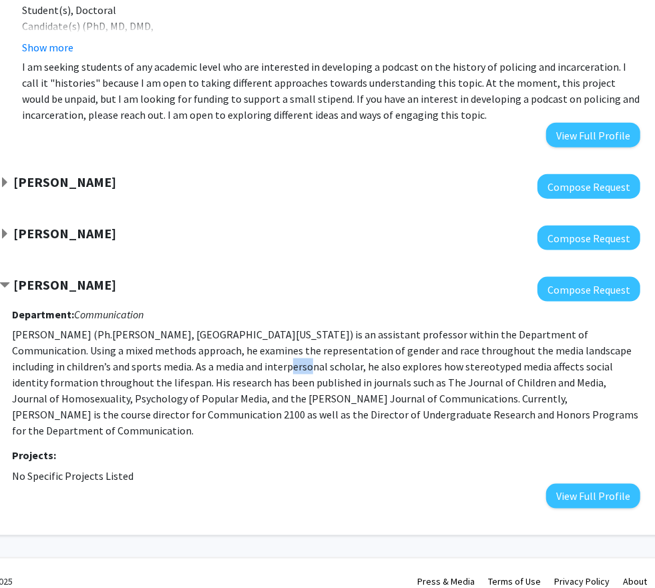
click at [326, 356] on p "[PERSON_NAME] (Ph.[PERSON_NAME], [GEOGRAPHIC_DATA][US_STATE]) is an assistant p…" at bounding box center [326, 382] width 628 height 112
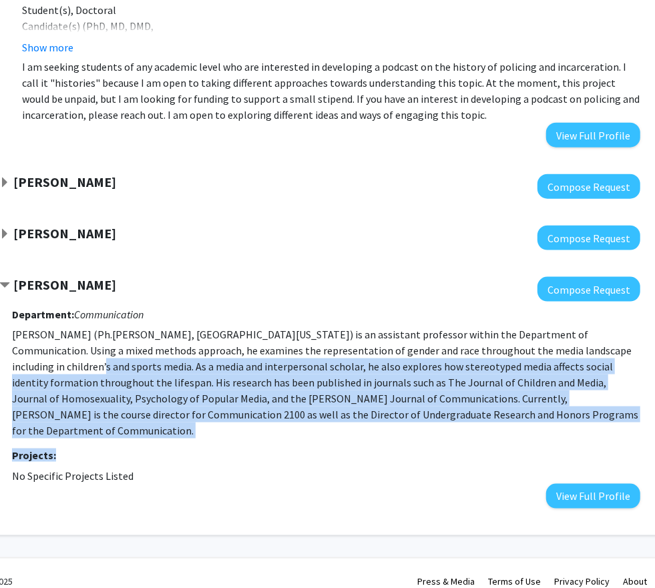
drag, startPoint x: 569, startPoint y: 348, endPoint x: 347, endPoint y: 422, distance: 233.5
click at [347, 424] on div "Department: Communication [PERSON_NAME] (Ph.[PERSON_NAME], [GEOGRAPHIC_DATA][US…" at bounding box center [326, 405] width 628 height 206
click at [236, 380] on p "[PERSON_NAME] (Ph.[PERSON_NAME], [GEOGRAPHIC_DATA][US_STATE]) is an assistant p…" at bounding box center [326, 382] width 628 height 112
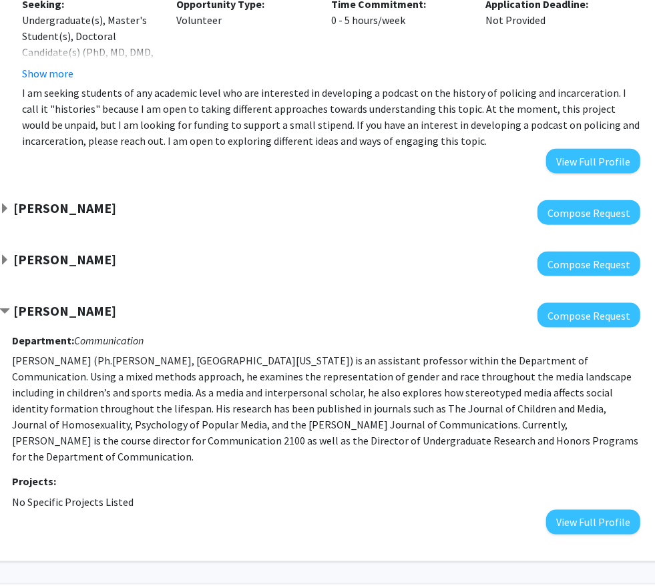
scroll to position [714, 91]
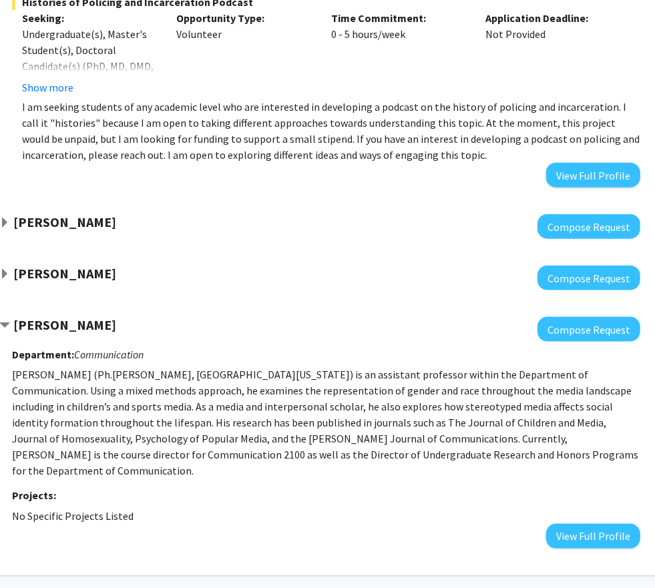
click at [29, 278] on strong "[PERSON_NAME]" at bounding box center [64, 273] width 103 height 17
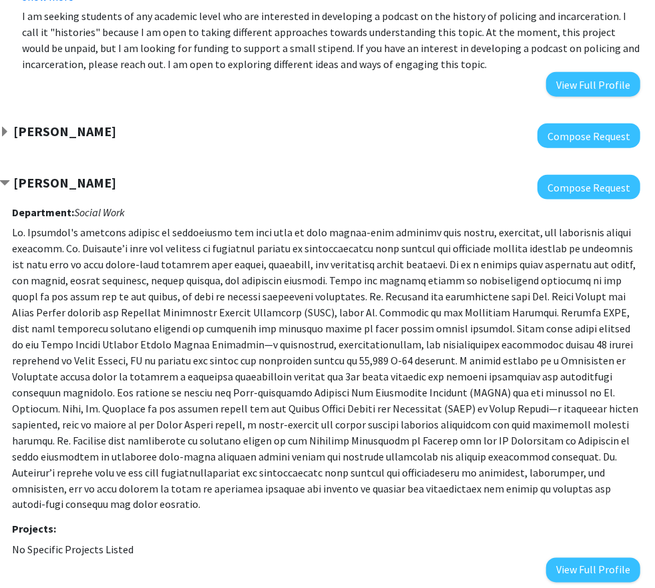
scroll to position [797, 91]
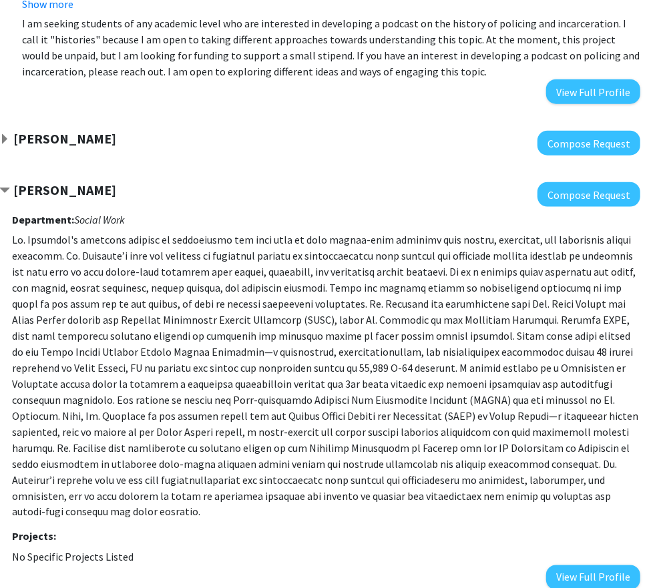
click at [17, 135] on strong "[PERSON_NAME]" at bounding box center [64, 138] width 103 height 17
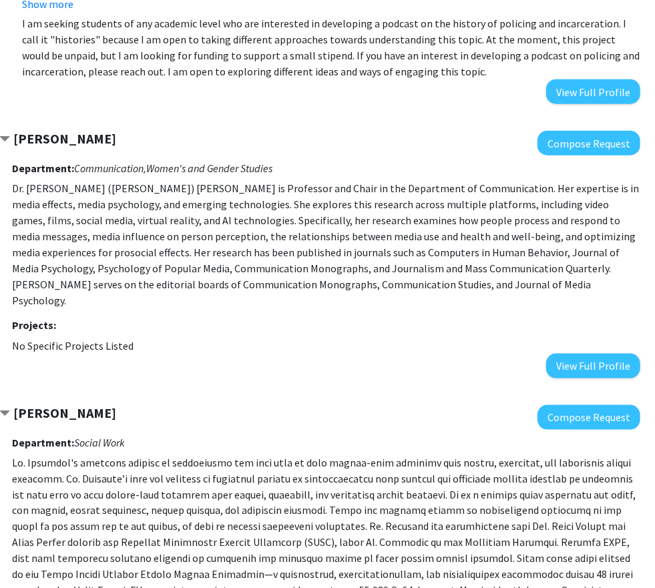
click at [20, 134] on strong "[PERSON_NAME]" at bounding box center [64, 138] width 103 height 17
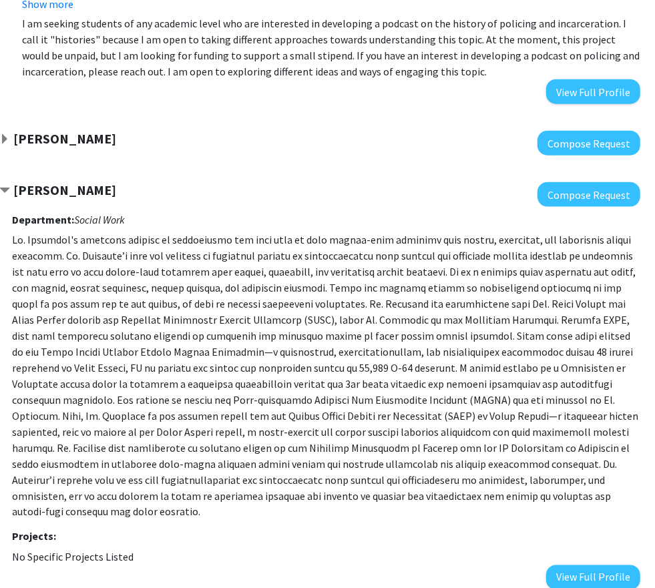
click at [24, 189] on strong "[PERSON_NAME]" at bounding box center [64, 190] width 103 height 17
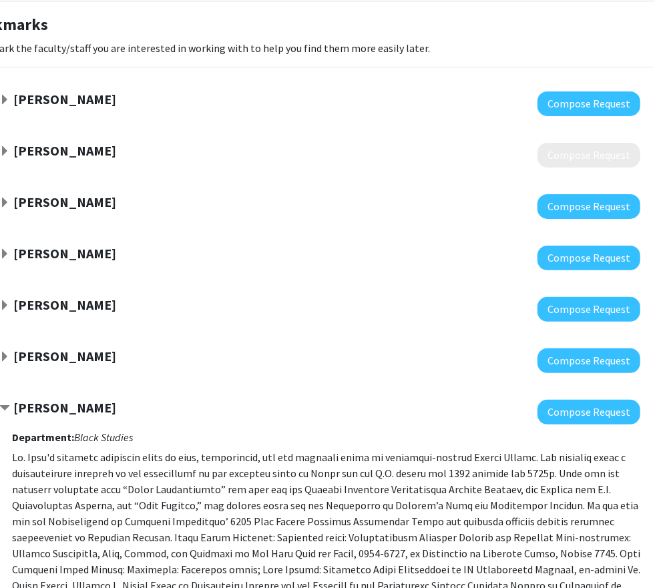
scroll to position [67, 91]
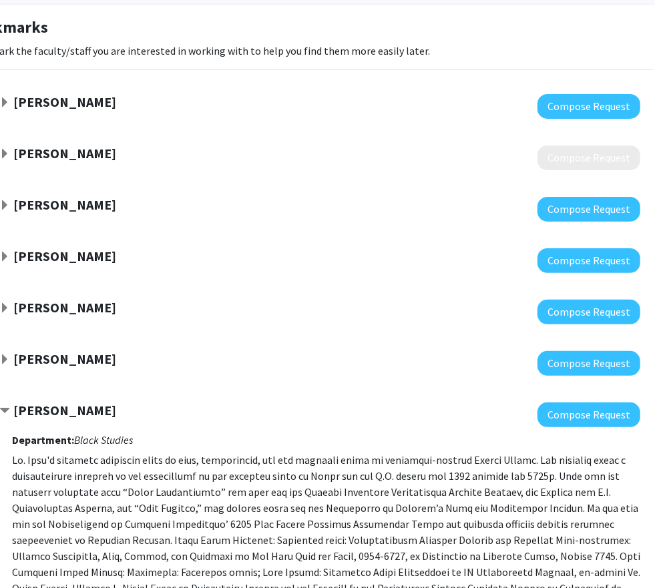
click at [13, 354] on strong "[PERSON_NAME]" at bounding box center [64, 358] width 103 height 17
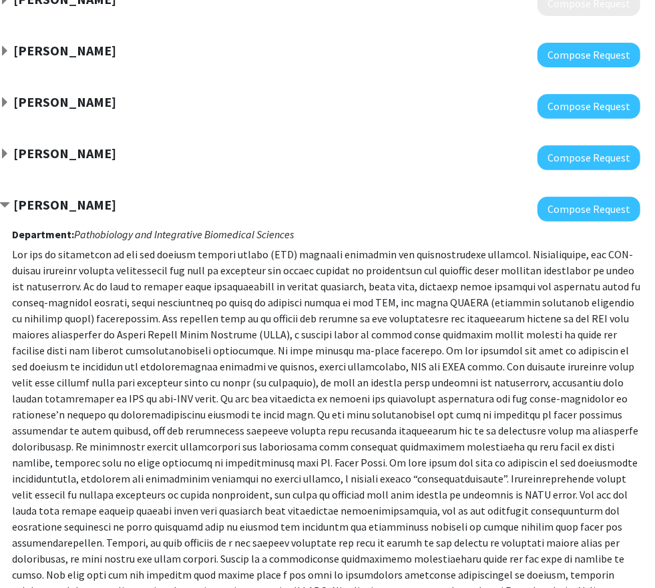
scroll to position [127, 91]
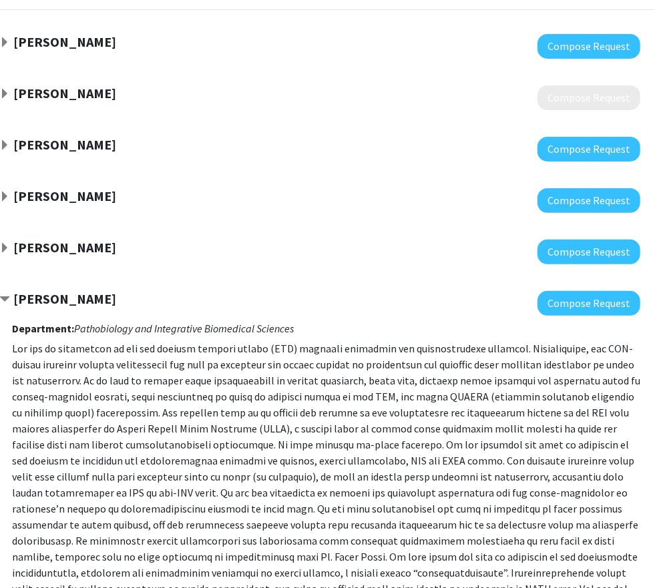
click at [45, 240] on strong "[PERSON_NAME]" at bounding box center [64, 247] width 103 height 17
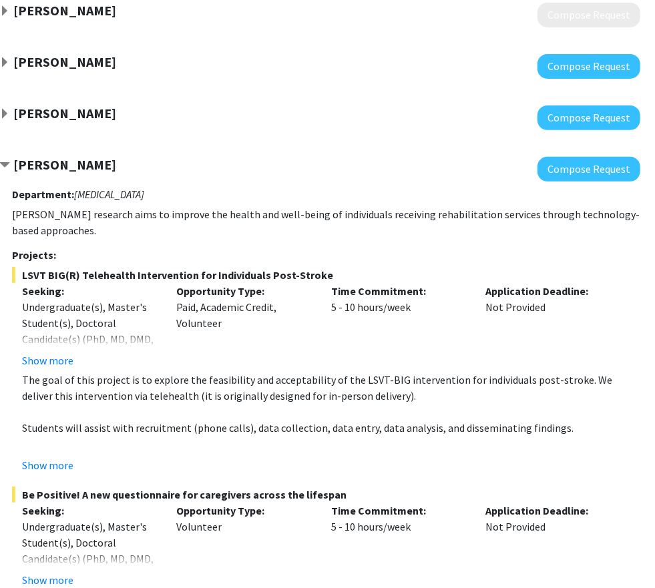
scroll to position [210, 91]
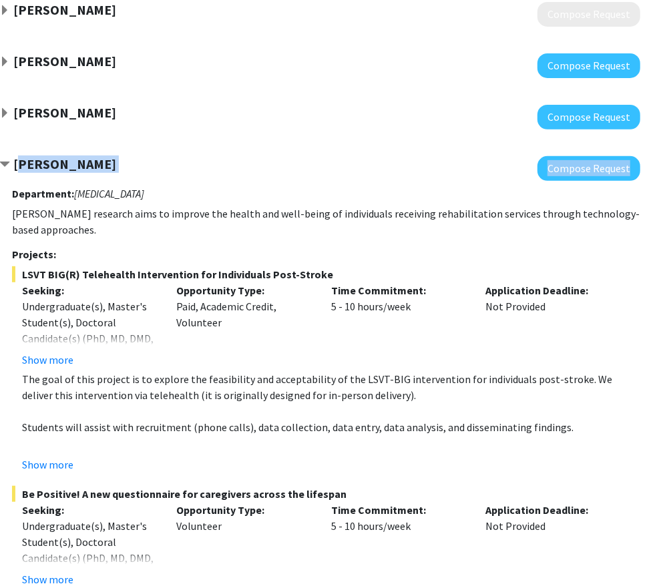
drag, startPoint x: 17, startPoint y: 163, endPoint x: 108, endPoint y: 171, distance: 91.8
click at [108, 173] on div "[PERSON_NAME] Compose Request Department: [MEDICAL_DATA] [PERSON_NAME] research…" at bounding box center [319, 535] width 641 height 759
drag, startPoint x: 179, startPoint y: 194, endPoint x: 16, endPoint y: 160, distance: 166.6
click at [16, 160] on div "[PERSON_NAME] Compose Request Department: [MEDICAL_DATA] [PERSON_NAME] research…" at bounding box center [319, 535] width 641 height 759
copy div "[PERSON_NAME] Compose Request Department: [MEDICAL_DATA]"
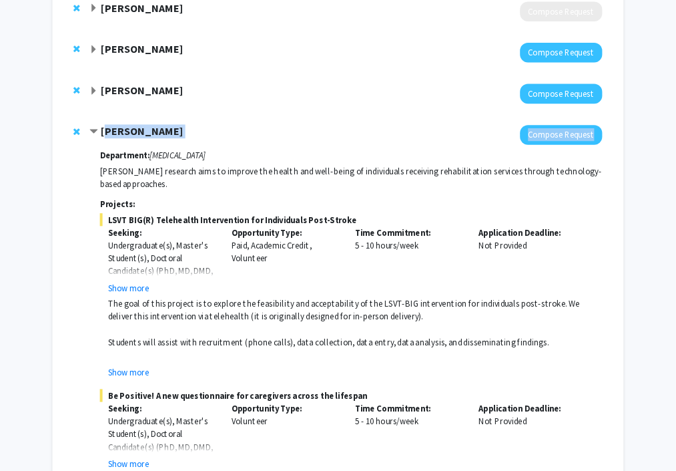
scroll to position [0, 0]
